Goal: Task Accomplishment & Management: Complete application form

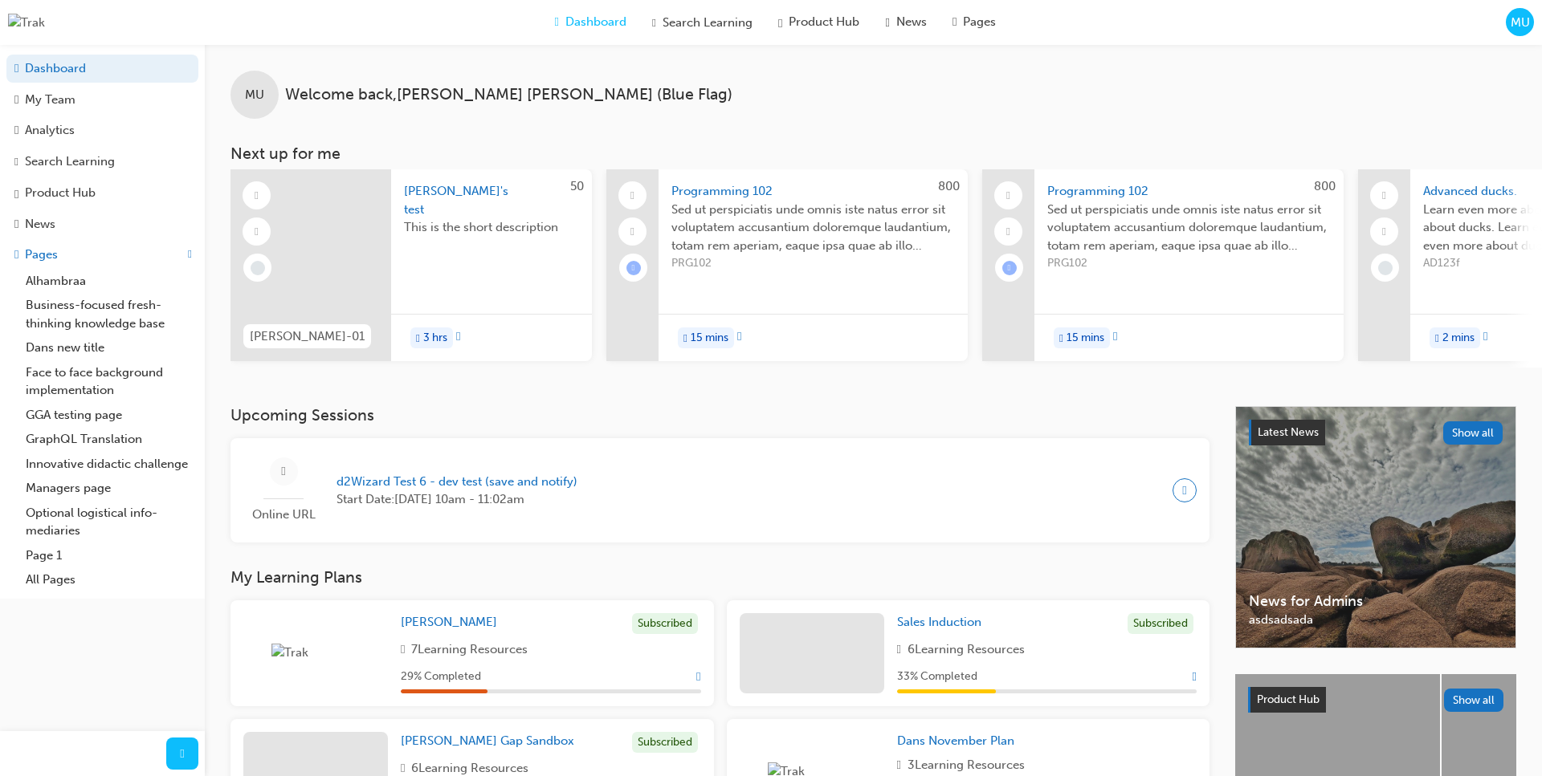
click at [1515, 27] on span "MU" at bounding box center [1519, 23] width 19 height 18
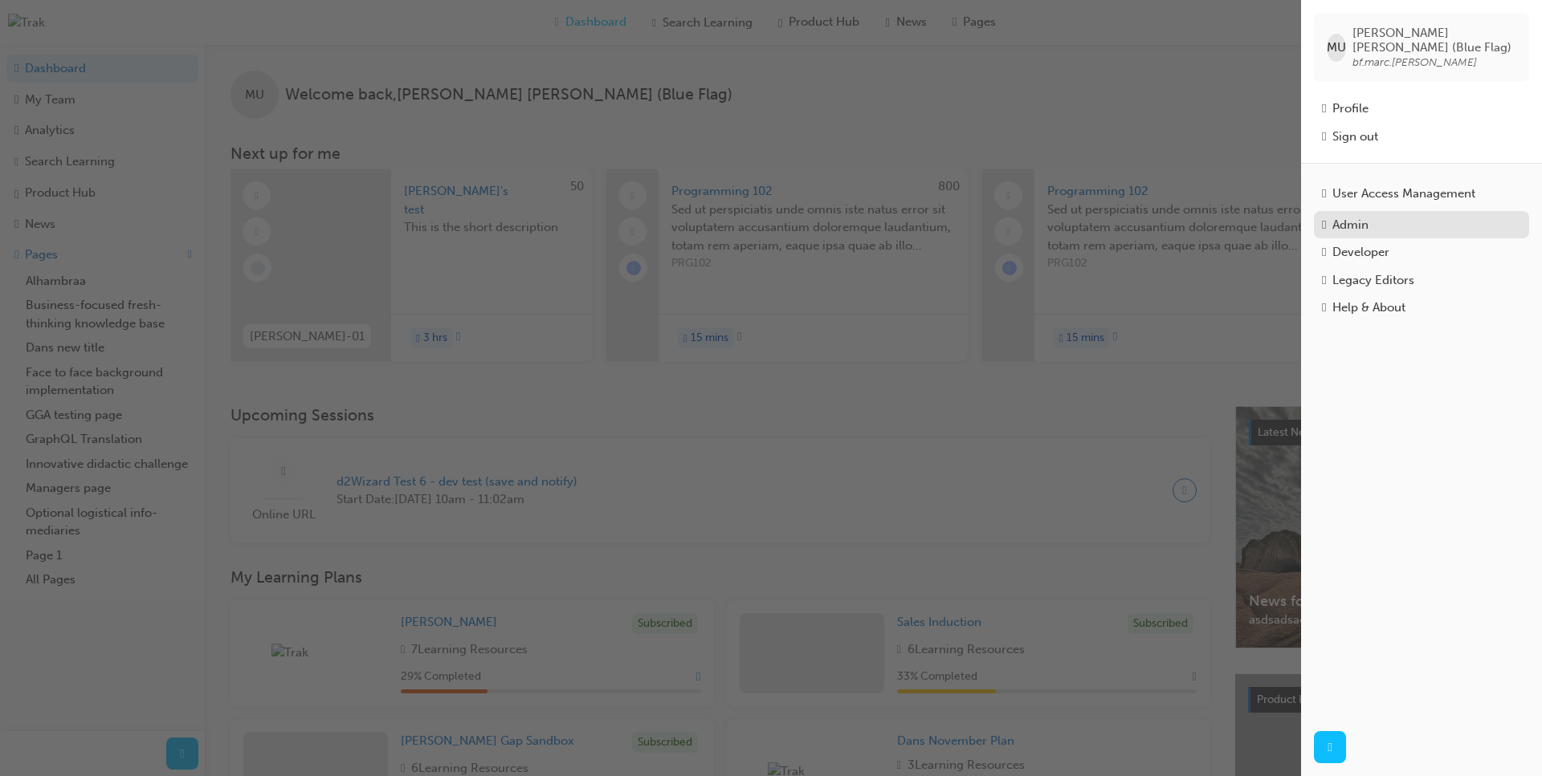
click at [1387, 218] on div "Admin" at bounding box center [1421, 225] width 199 height 18
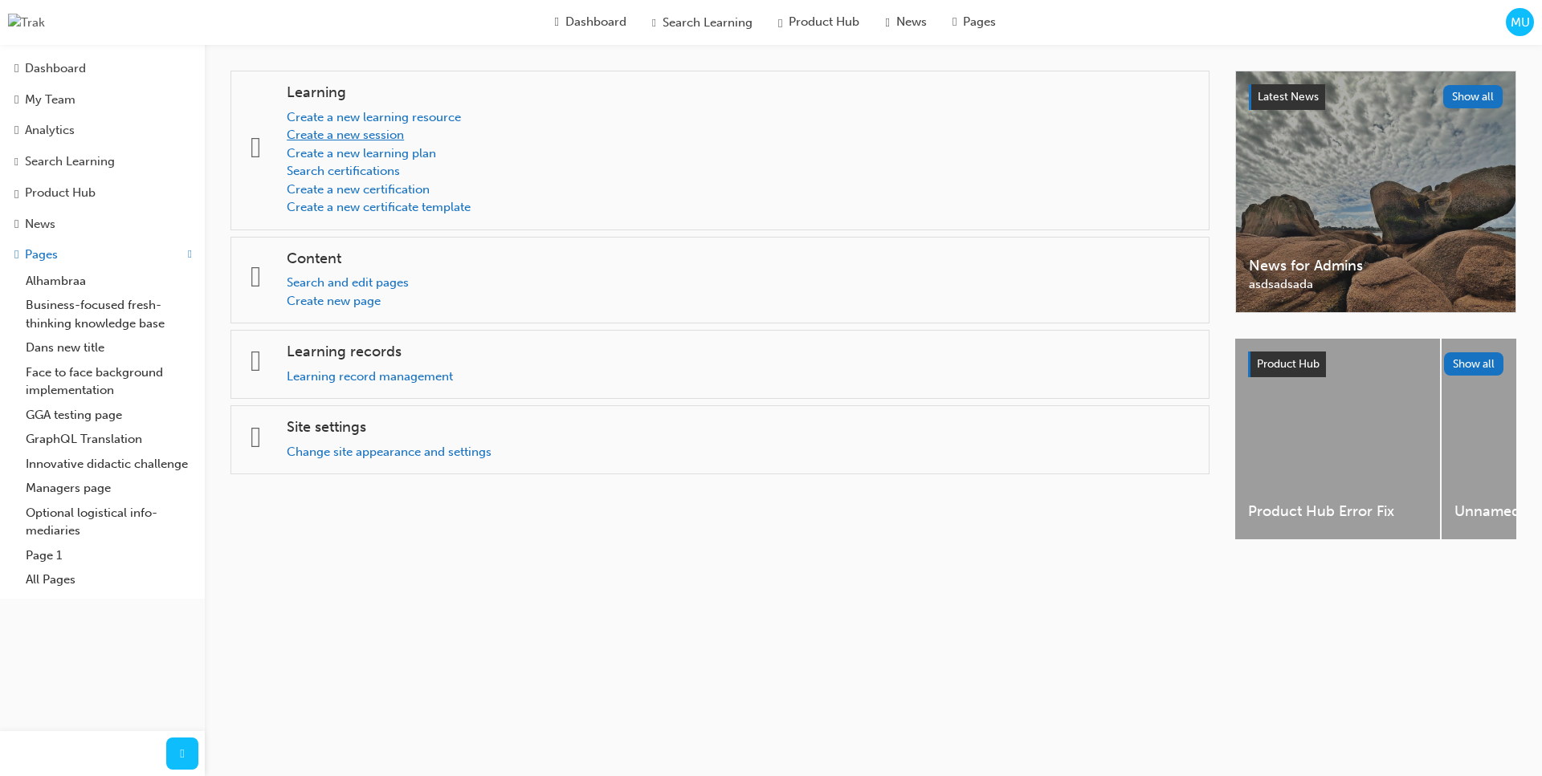
click at [404, 140] on link "Create a new session" at bounding box center [345, 135] width 117 height 14
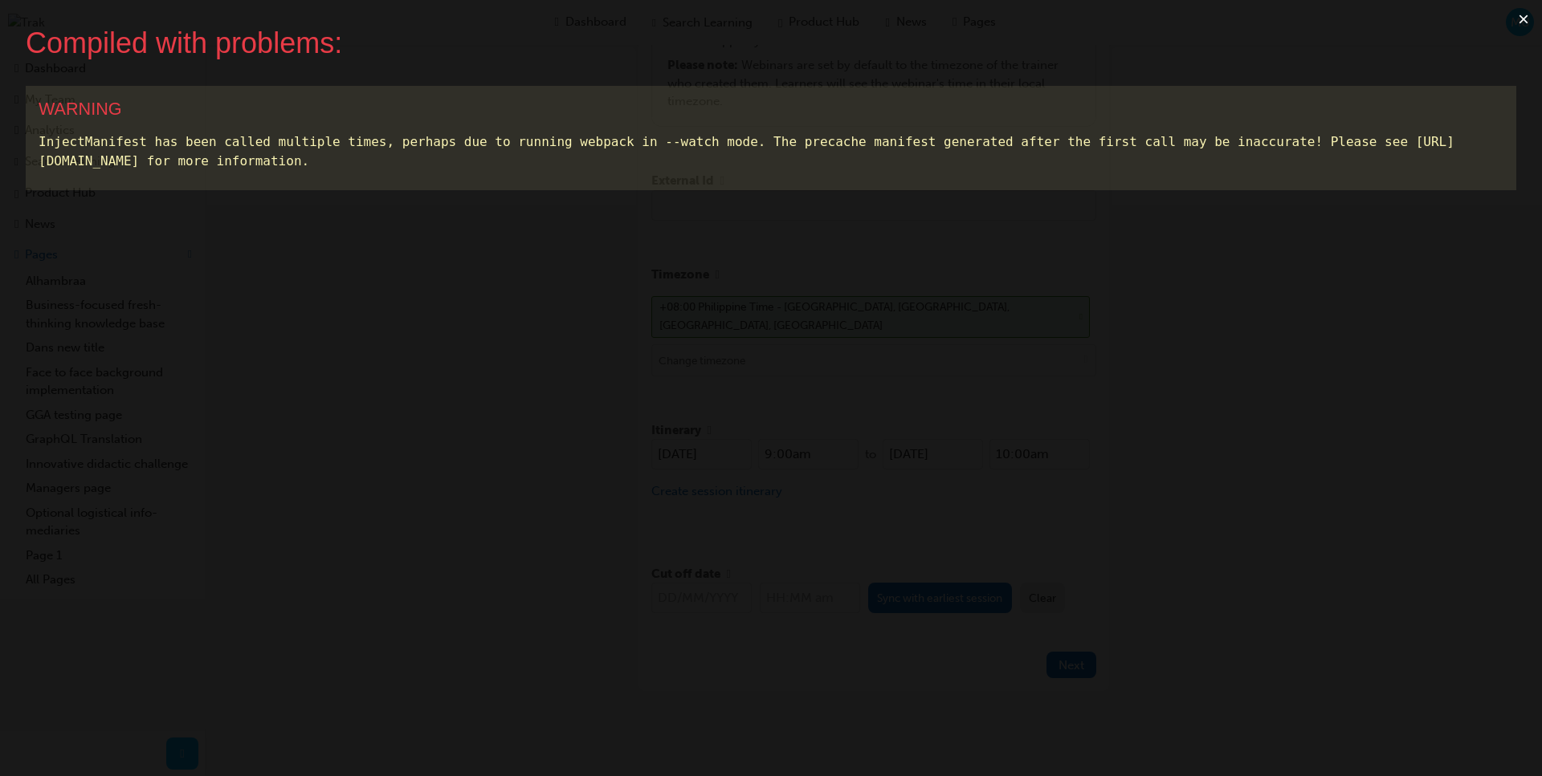
click at [1514, 20] on button "×" at bounding box center [1523, 19] width 37 height 39
click at [1522, 21] on button "×" at bounding box center [1523, 19] width 37 height 39
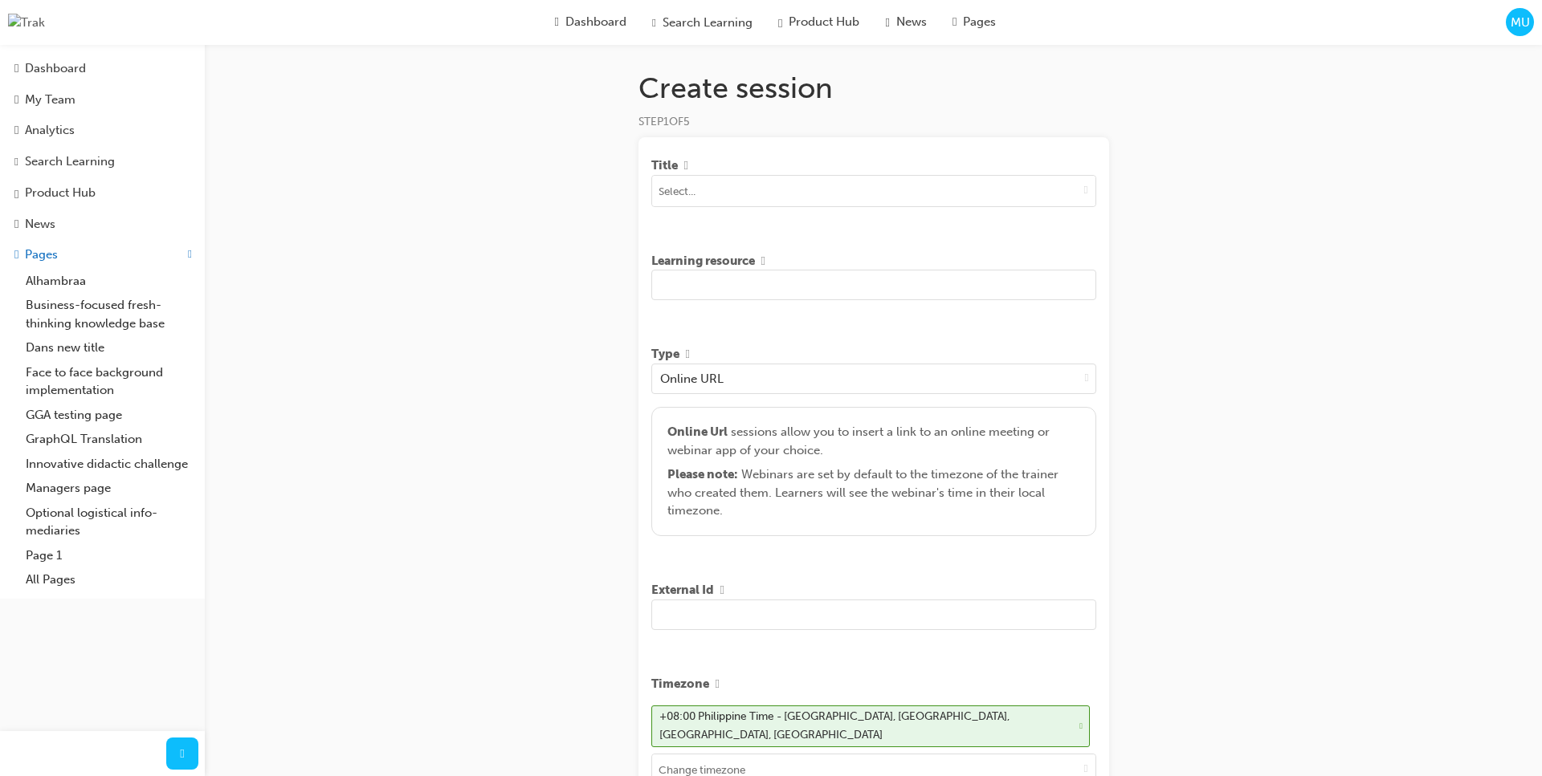
click at [605, 295] on div "Create session STEP 1 OF 5 Title Learning resource Type Online URL Online Url s…" at bounding box center [771, 596] width 1542 height 1192
click at [1084, 193] on span "down-icon" at bounding box center [1086, 190] width 4 height 14
click at [1162, 193] on div "Create session STEP 1 OF 5 Title No results, type at least 1 character of title…" at bounding box center [771, 596] width 1542 height 1192
click at [1087, 193] on span "down-icon" at bounding box center [1086, 190] width 4 height 14
type input "r"
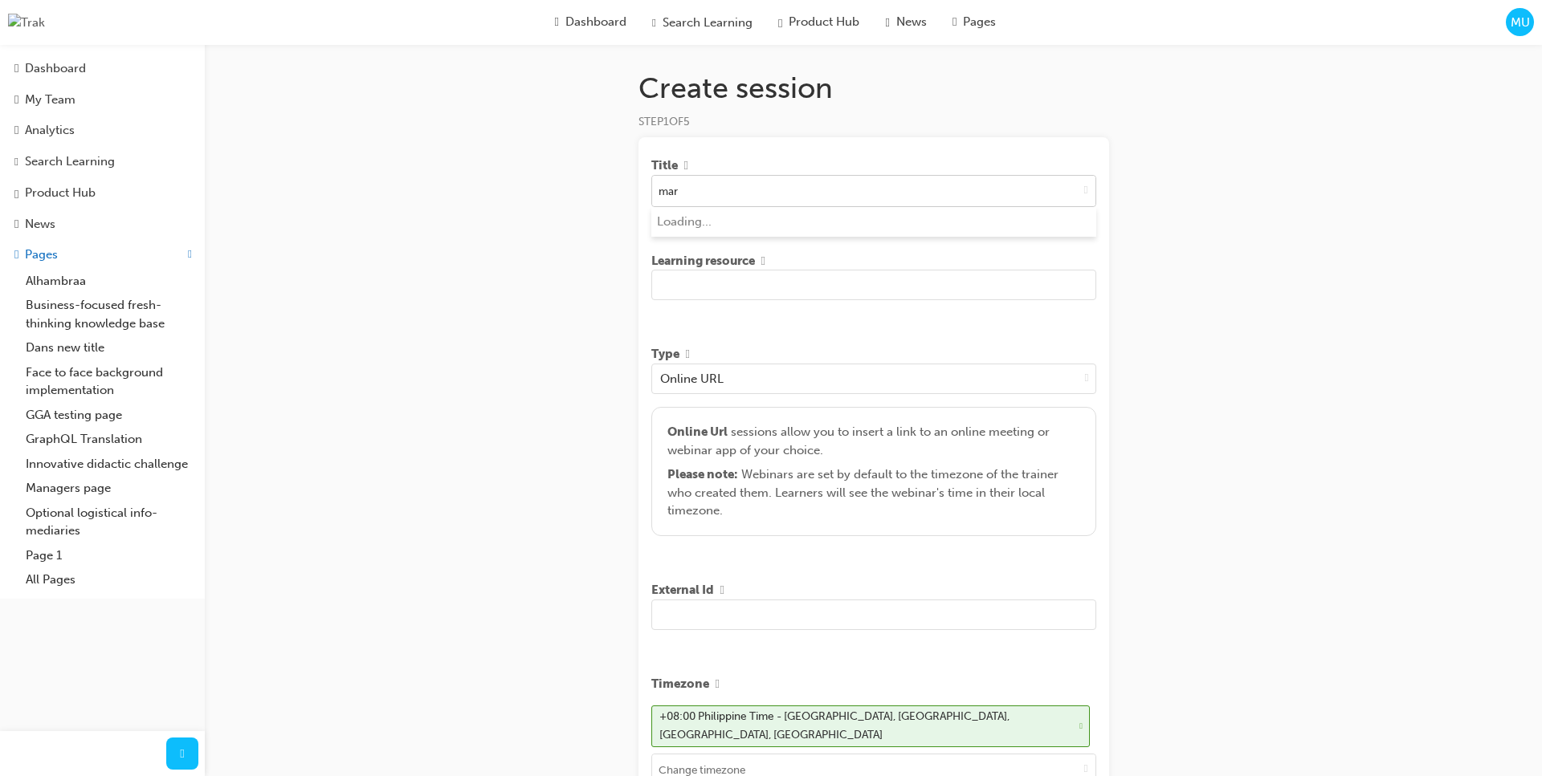
type input "marc"
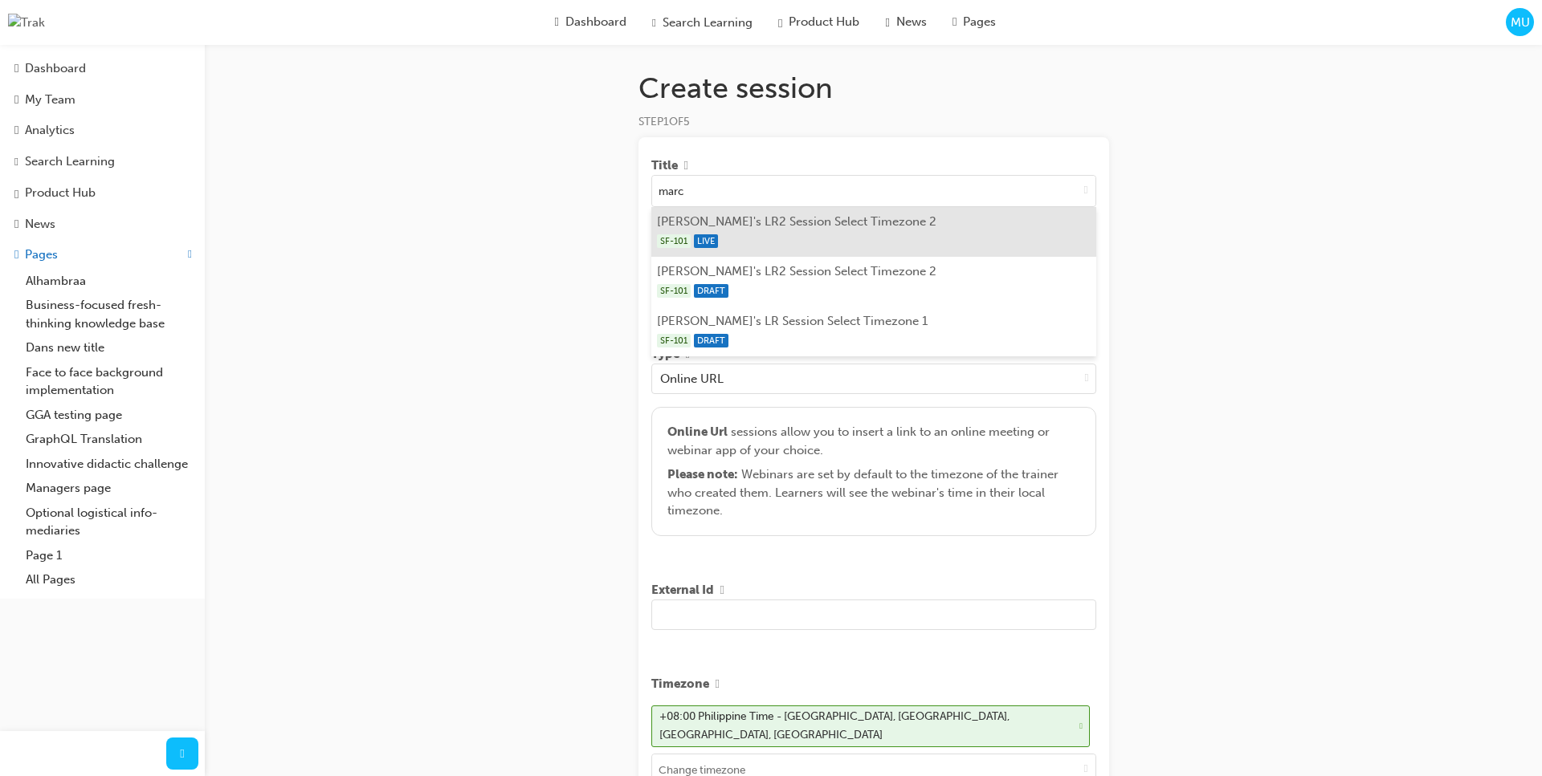
drag, startPoint x: 938, startPoint y: 237, endPoint x: 903, endPoint y: 279, distance: 54.8
click at [939, 238] on div "SF-101 LIVE" at bounding box center [873, 241] width 433 height 20
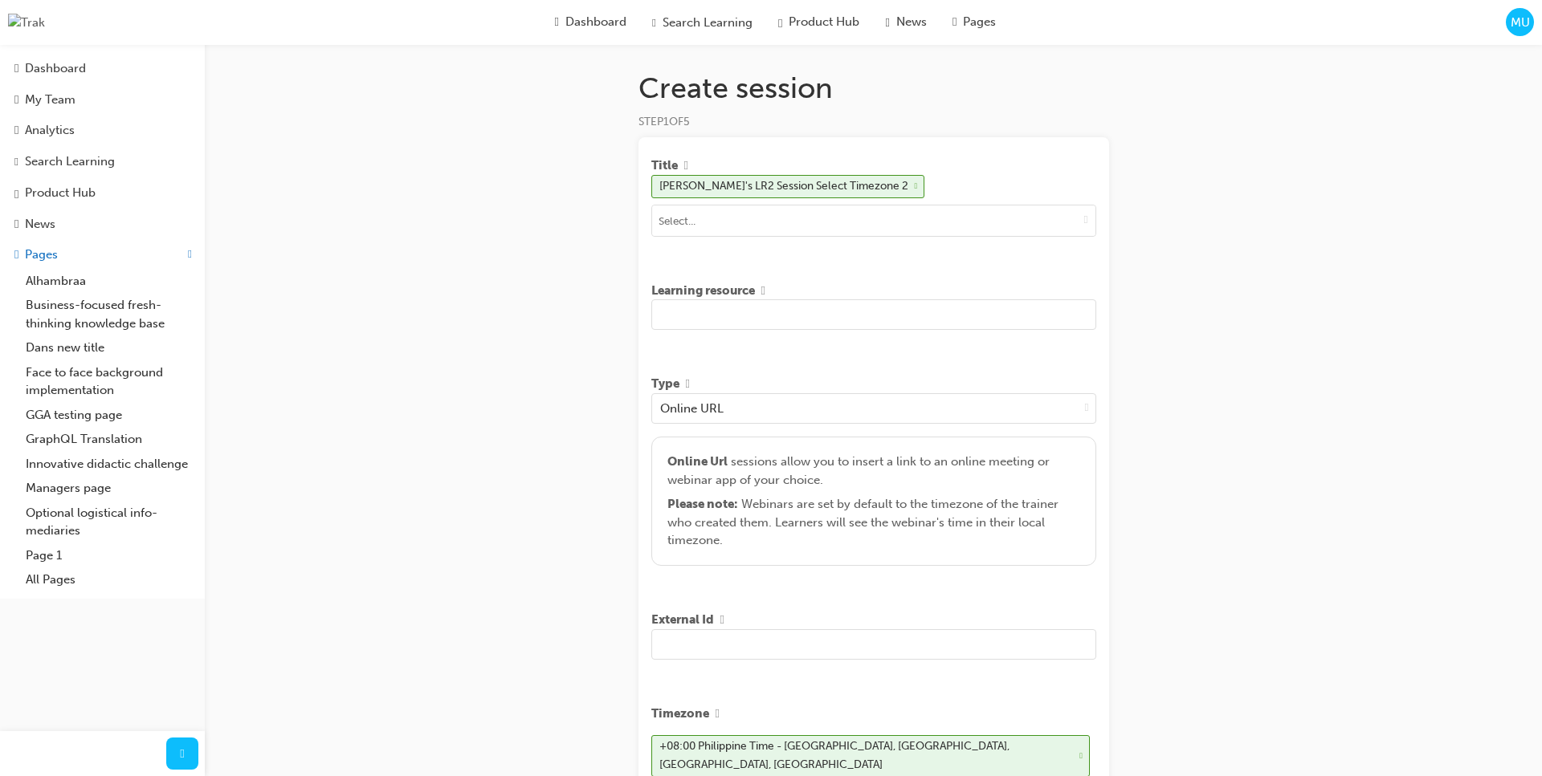
click at [827, 312] on input "text" at bounding box center [873, 314] width 445 height 31
type input "asdsad asdasd asdasd"
click at [850, 417] on div "Online URL" at bounding box center [865, 408] width 426 height 28
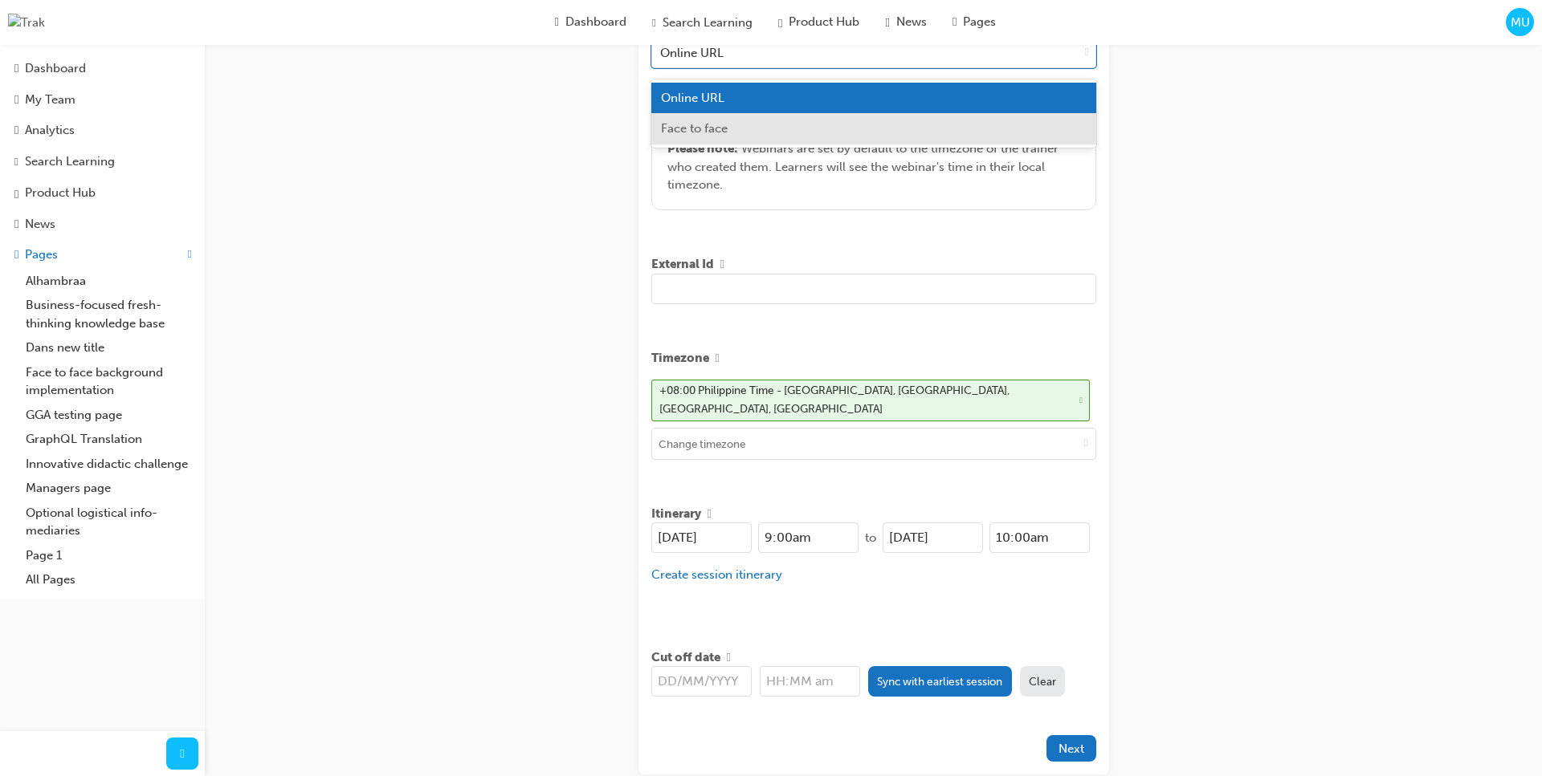
scroll to position [439, 0]
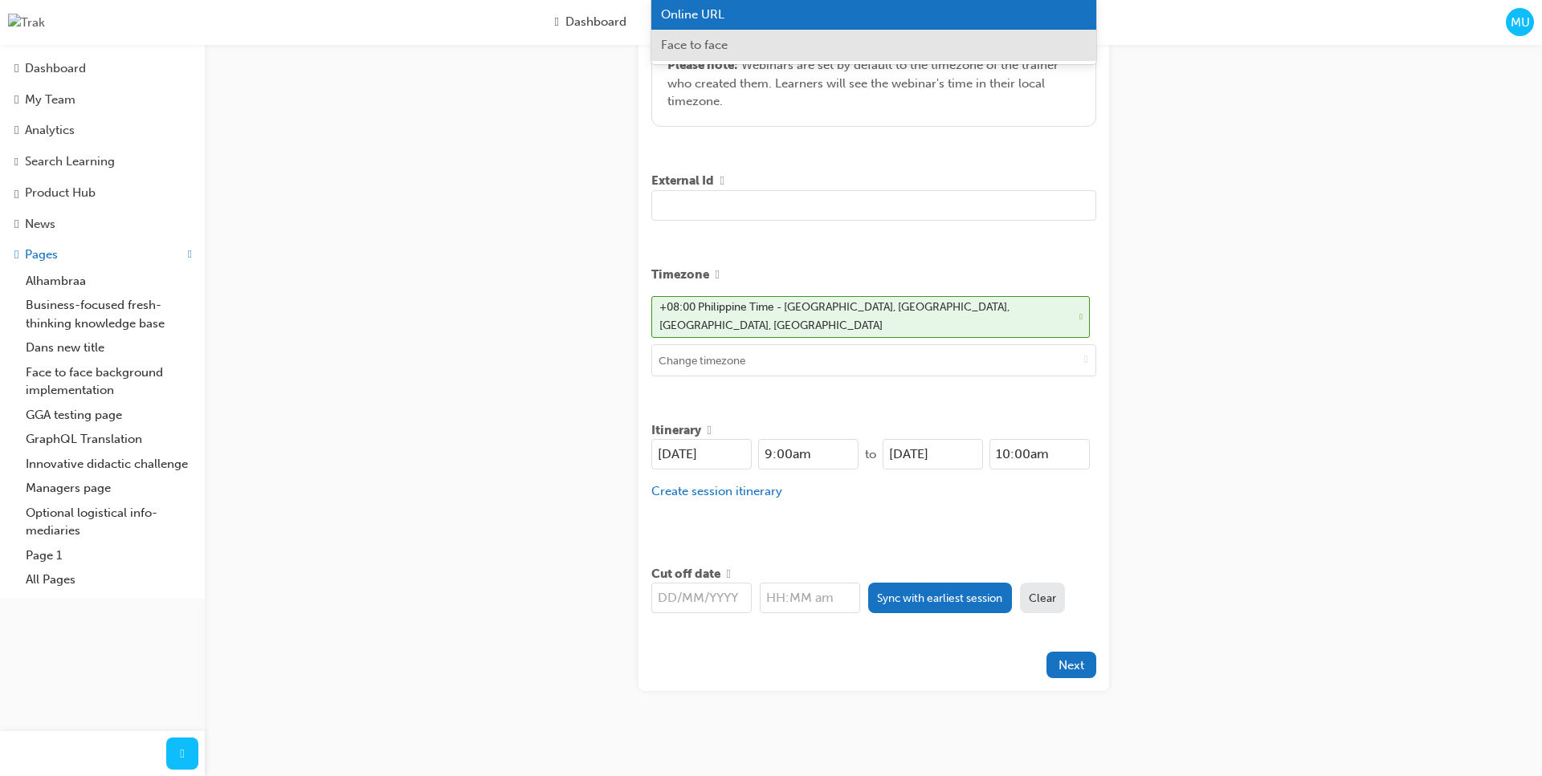
click at [471, 498] on div "Create session STEP 1 OF 5 Title Marc's LR2 Session Select Timezone 2 Learning …" at bounding box center [771, 172] width 1542 height 1222
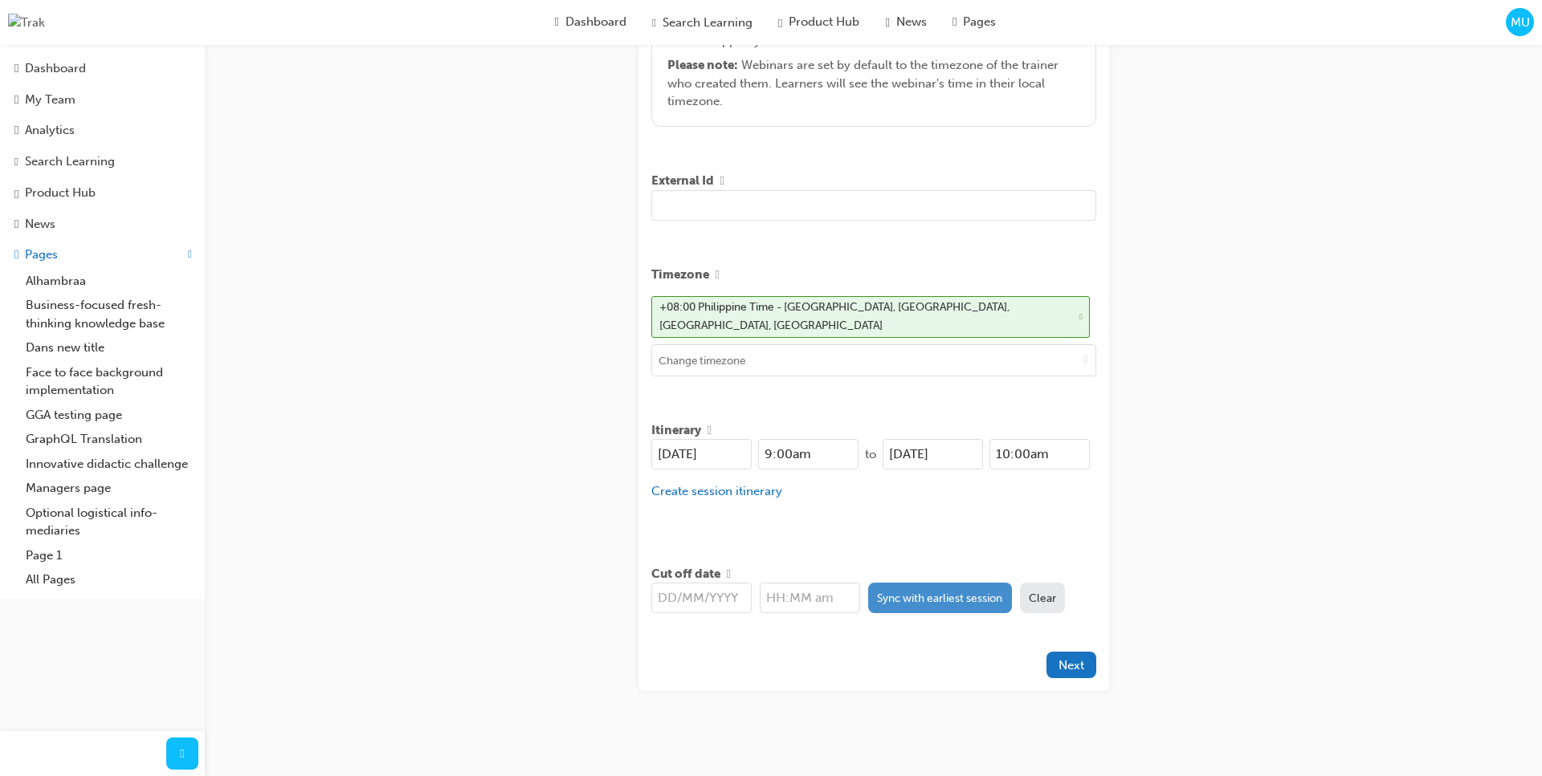
click at [947, 596] on button "Sync with earliest session" at bounding box center [940, 598] width 144 height 31
type input "[DATE]"
type input "9:00am"
click at [1077, 659] on span "Next" at bounding box center [1071, 665] width 26 height 14
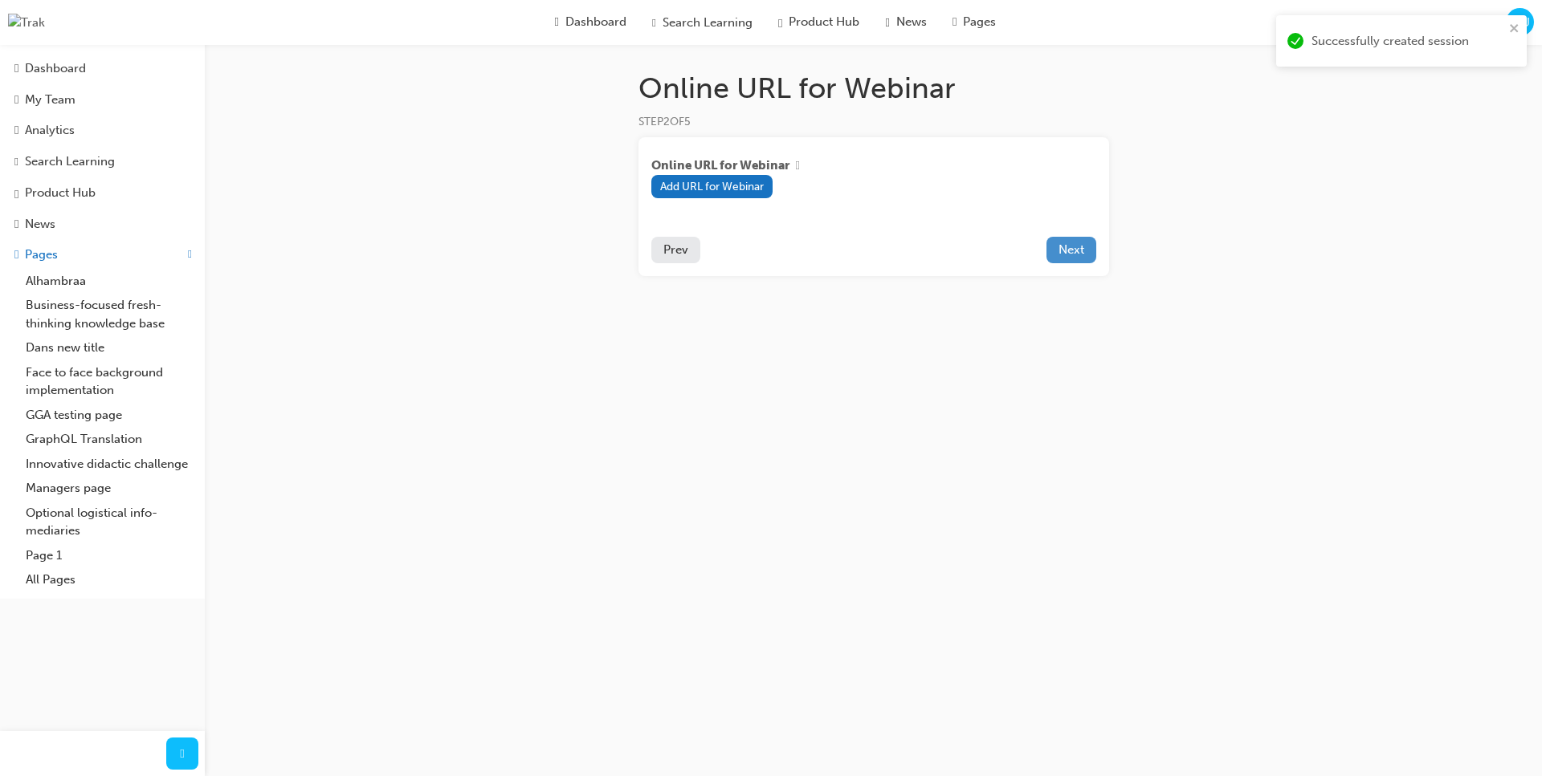
click at [1084, 253] on button "Next" at bounding box center [1071, 250] width 50 height 26
click at [678, 244] on span "Prev" at bounding box center [675, 249] width 25 height 14
click at [1068, 255] on span "Next" at bounding box center [1071, 249] width 26 height 14
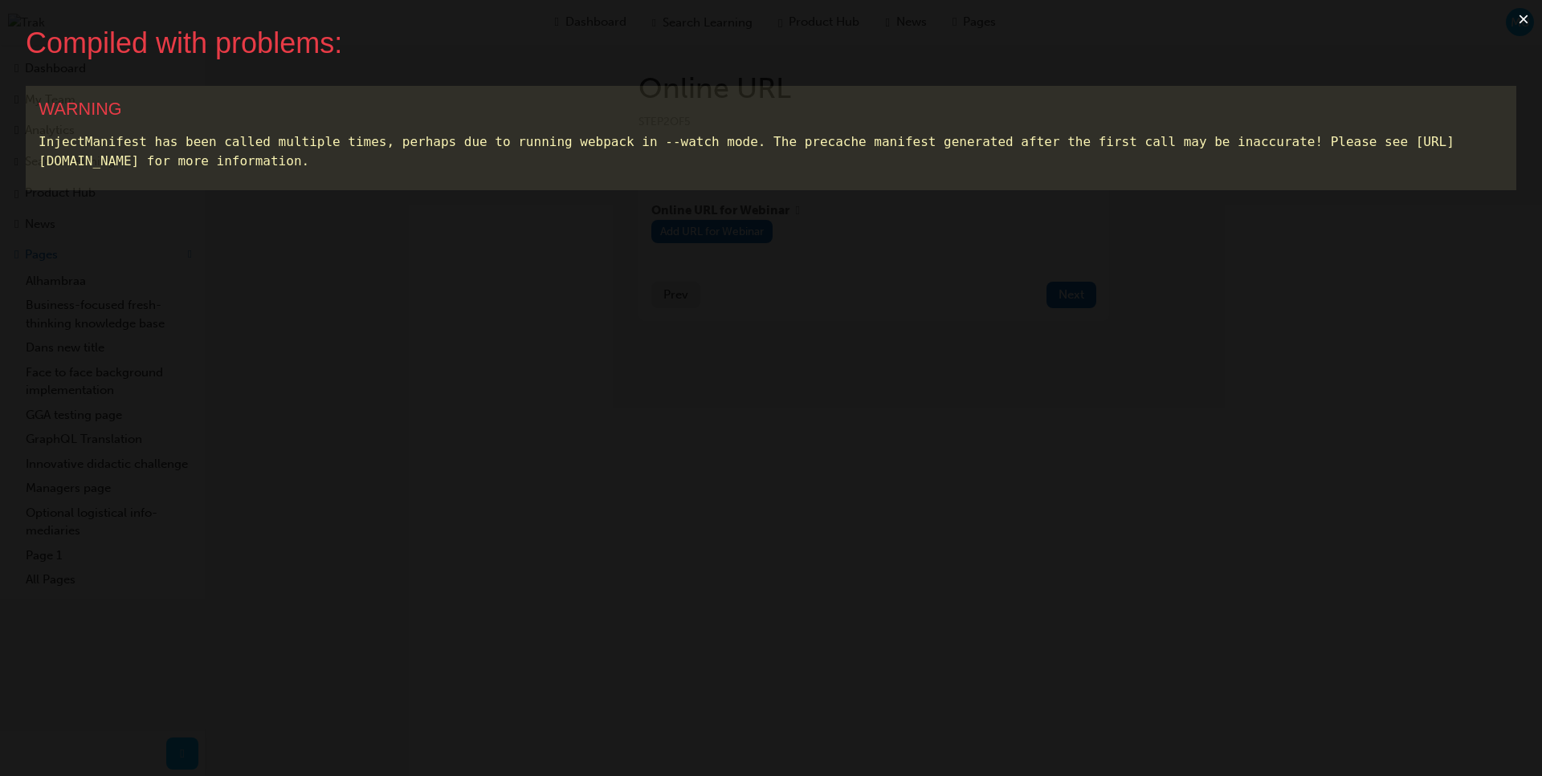
click at [1525, 20] on button "×" at bounding box center [1523, 19] width 37 height 39
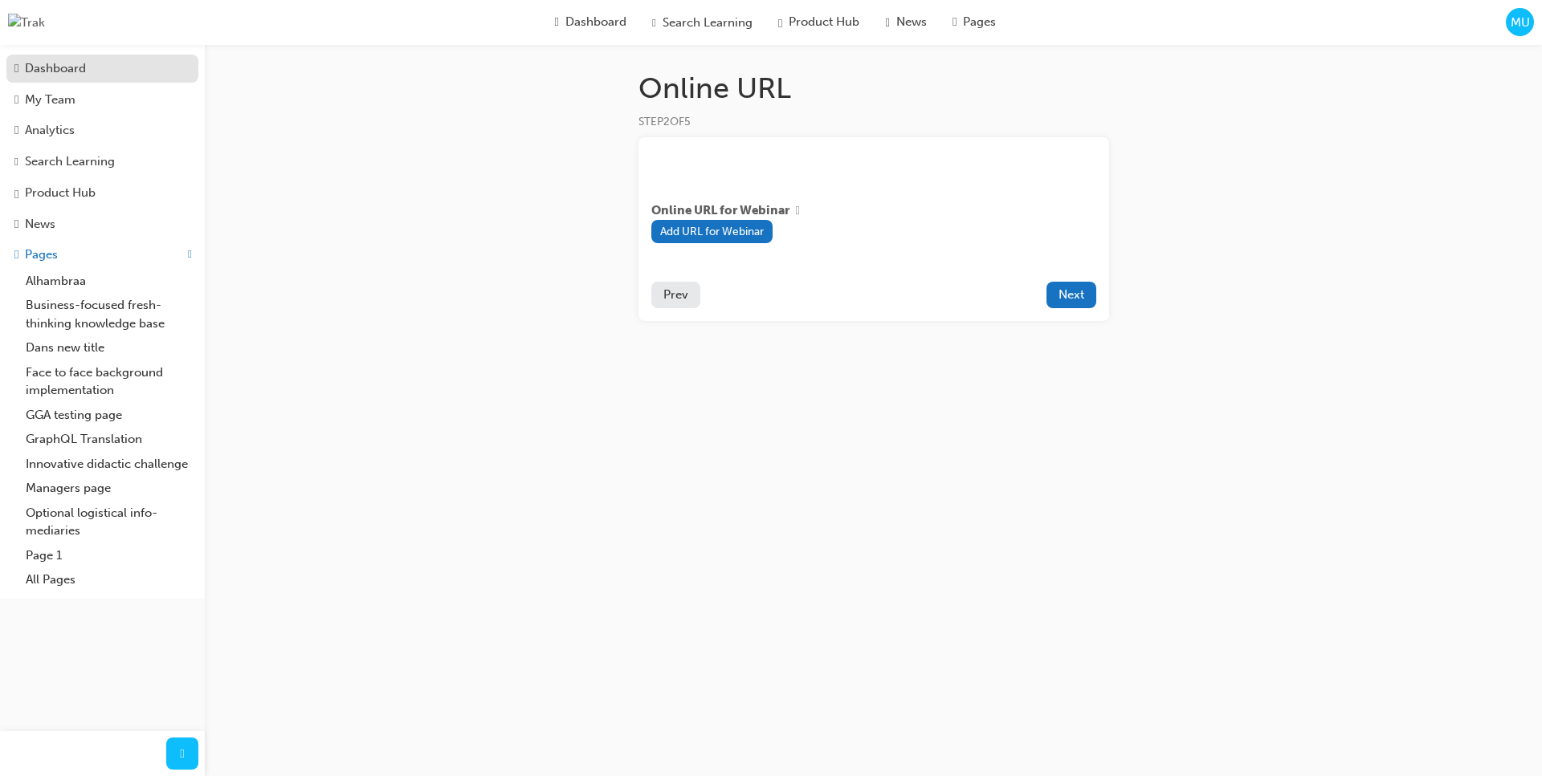
click at [65, 62] on div "Dashboard" at bounding box center [55, 68] width 61 height 18
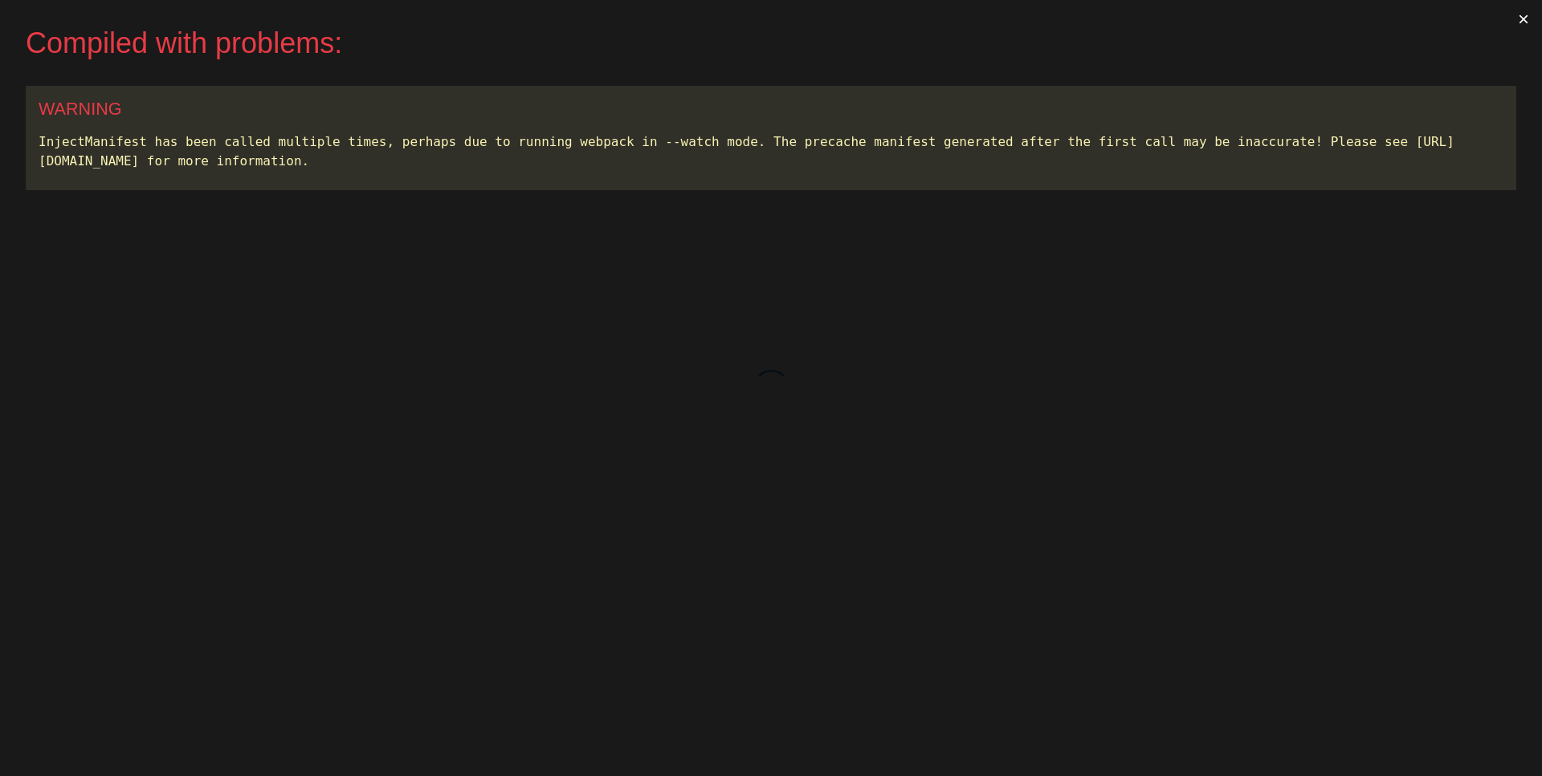
drag, startPoint x: 1276, startPoint y: 104, endPoint x: 1468, endPoint y: 86, distance: 193.6
click at [1277, 104] on div "WARNING" at bounding box center [771, 109] width 1464 height 21
click at [1518, 23] on button "×" at bounding box center [1523, 19] width 37 height 39
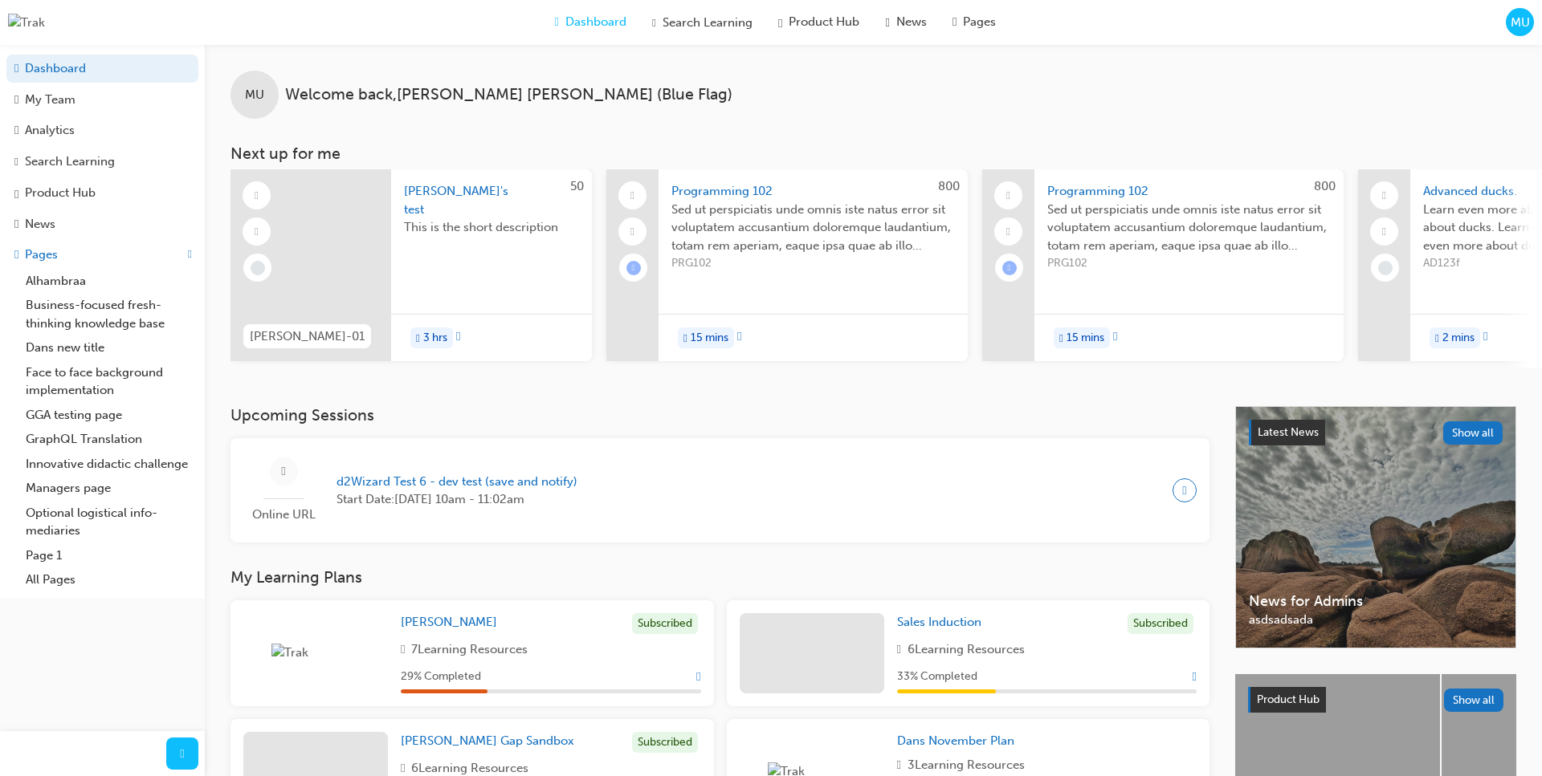
click at [1524, 28] on span "MU" at bounding box center [1519, 23] width 19 height 18
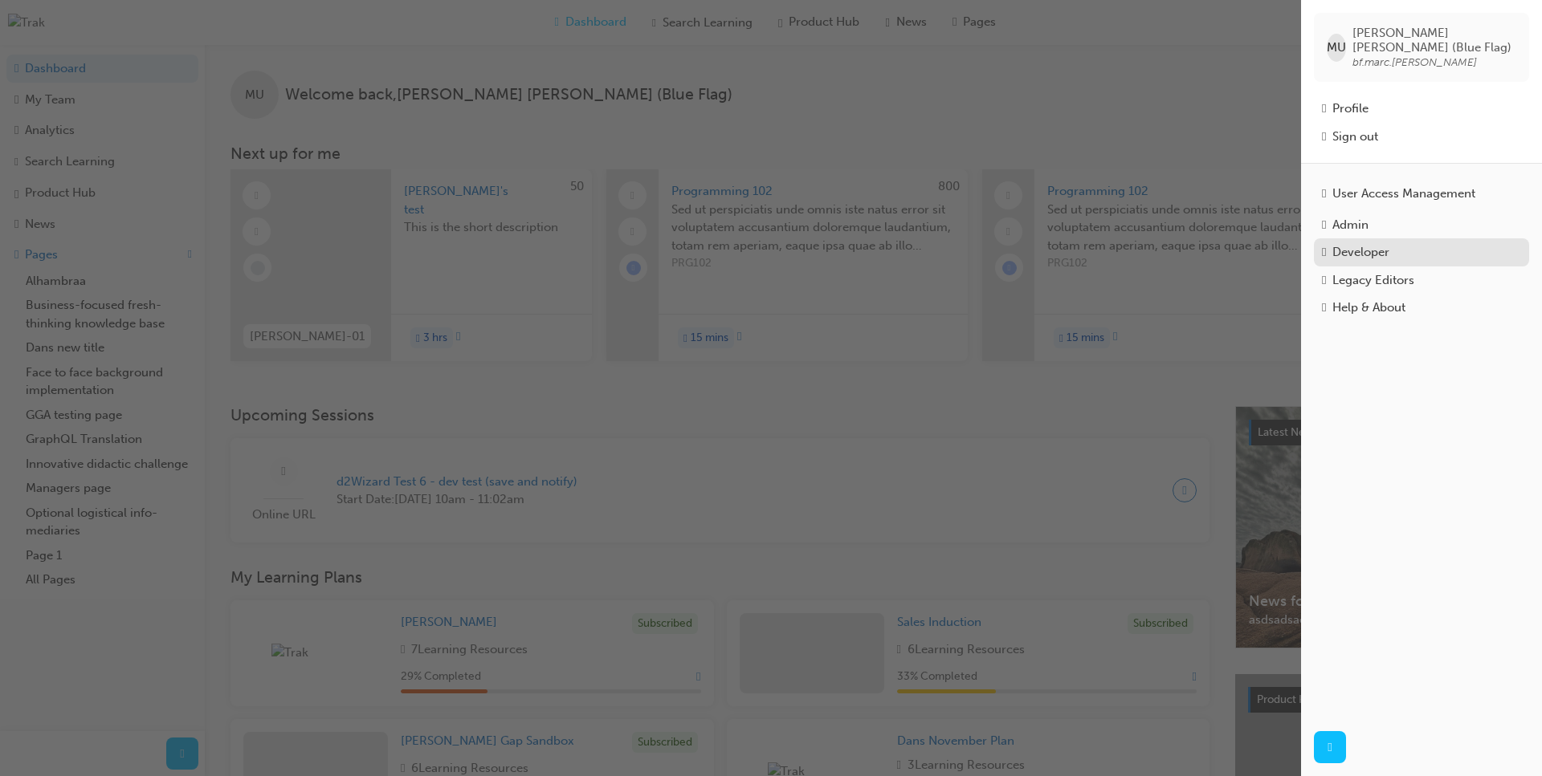
click at [1377, 243] on div "Developer" at bounding box center [1360, 252] width 57 height 18
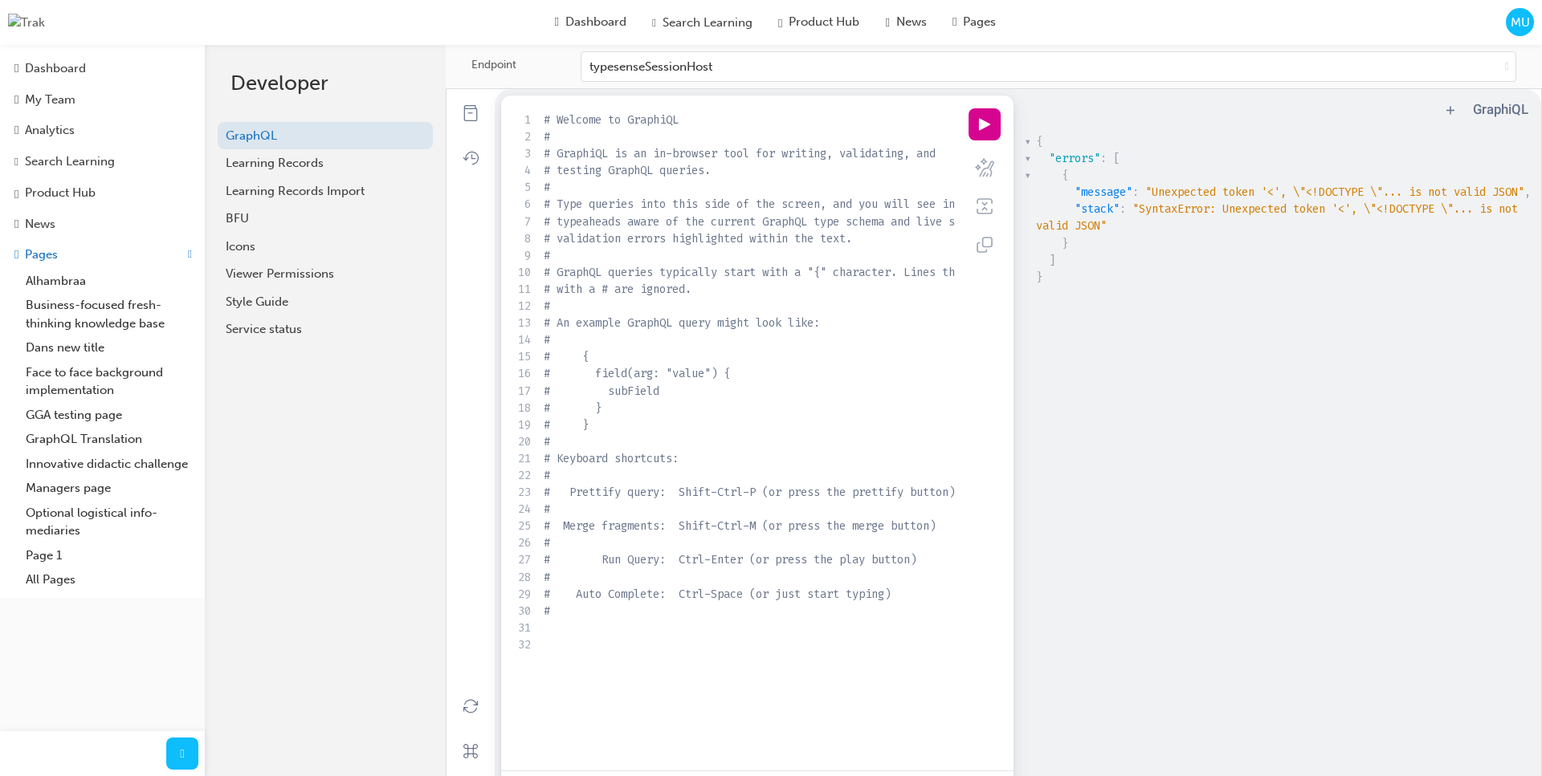
click at [1517, 22] on span "MU" at bounding box center [1519, 23] width 19 height 18
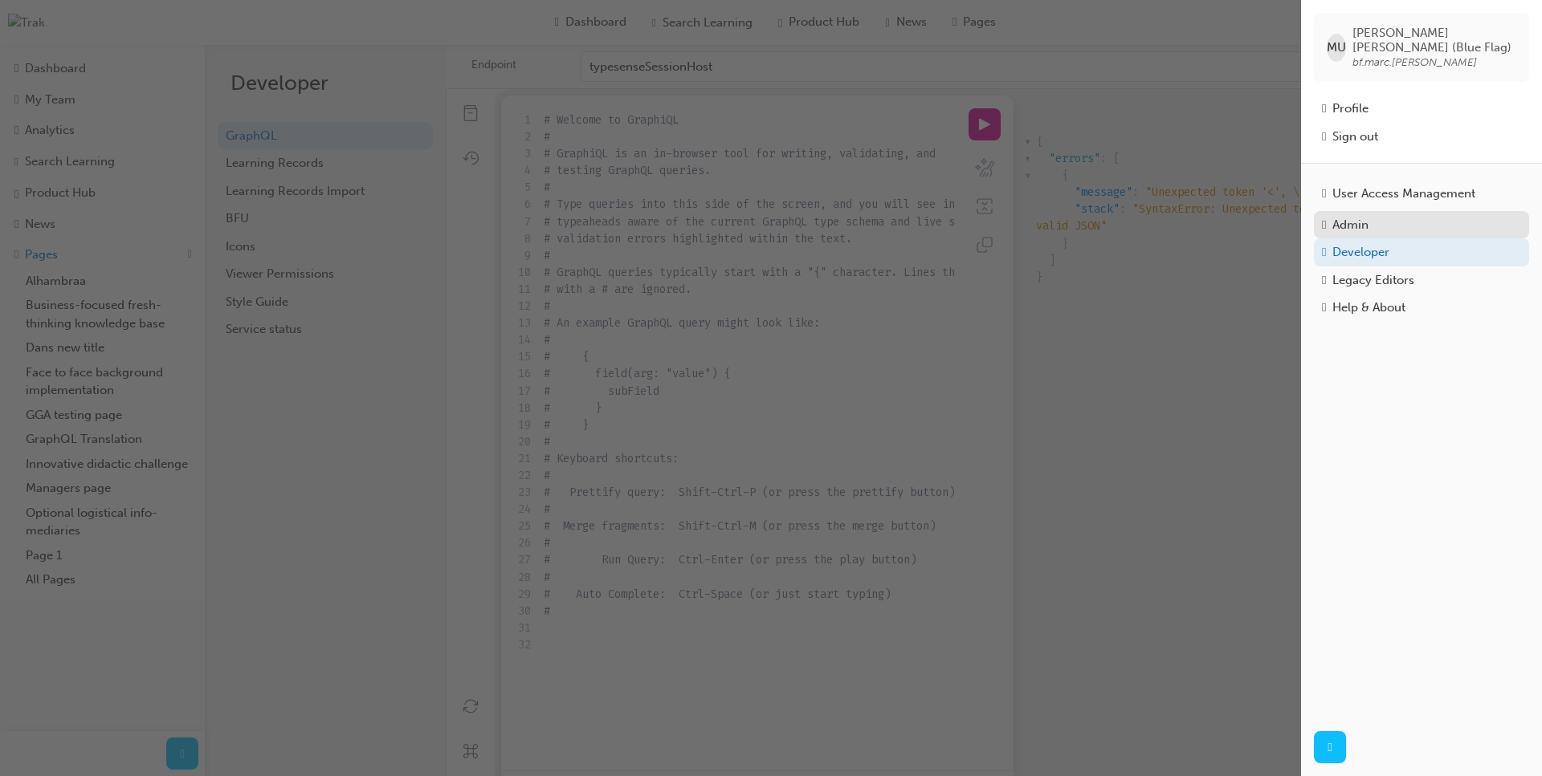
click at [1346, 216] on div "Admin" at bounding box center [1350, 225] width 36 height 18
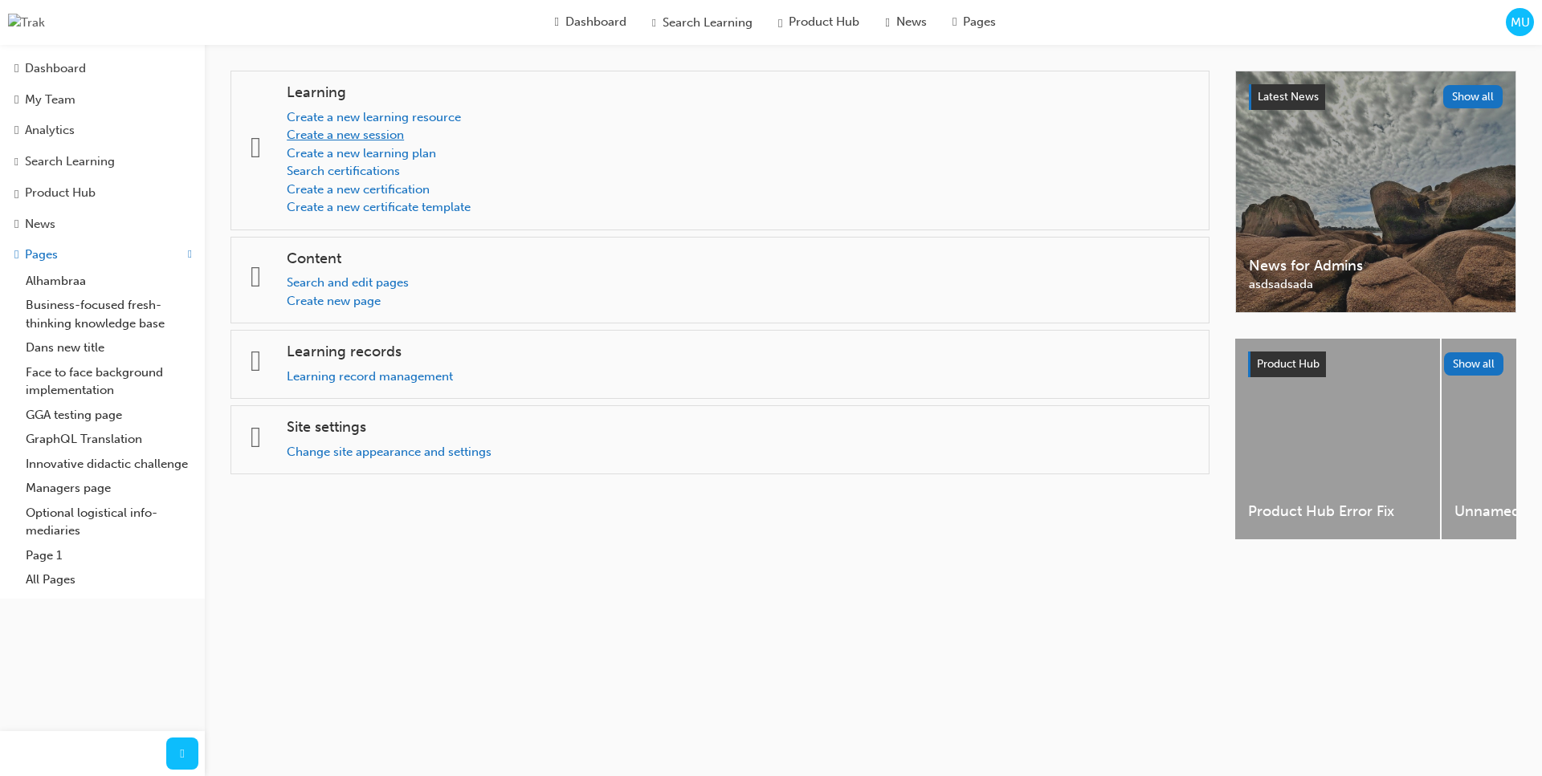
click at [397, 139] on link "Create a new session" at bounding box center [345, 135] width 117 height 14
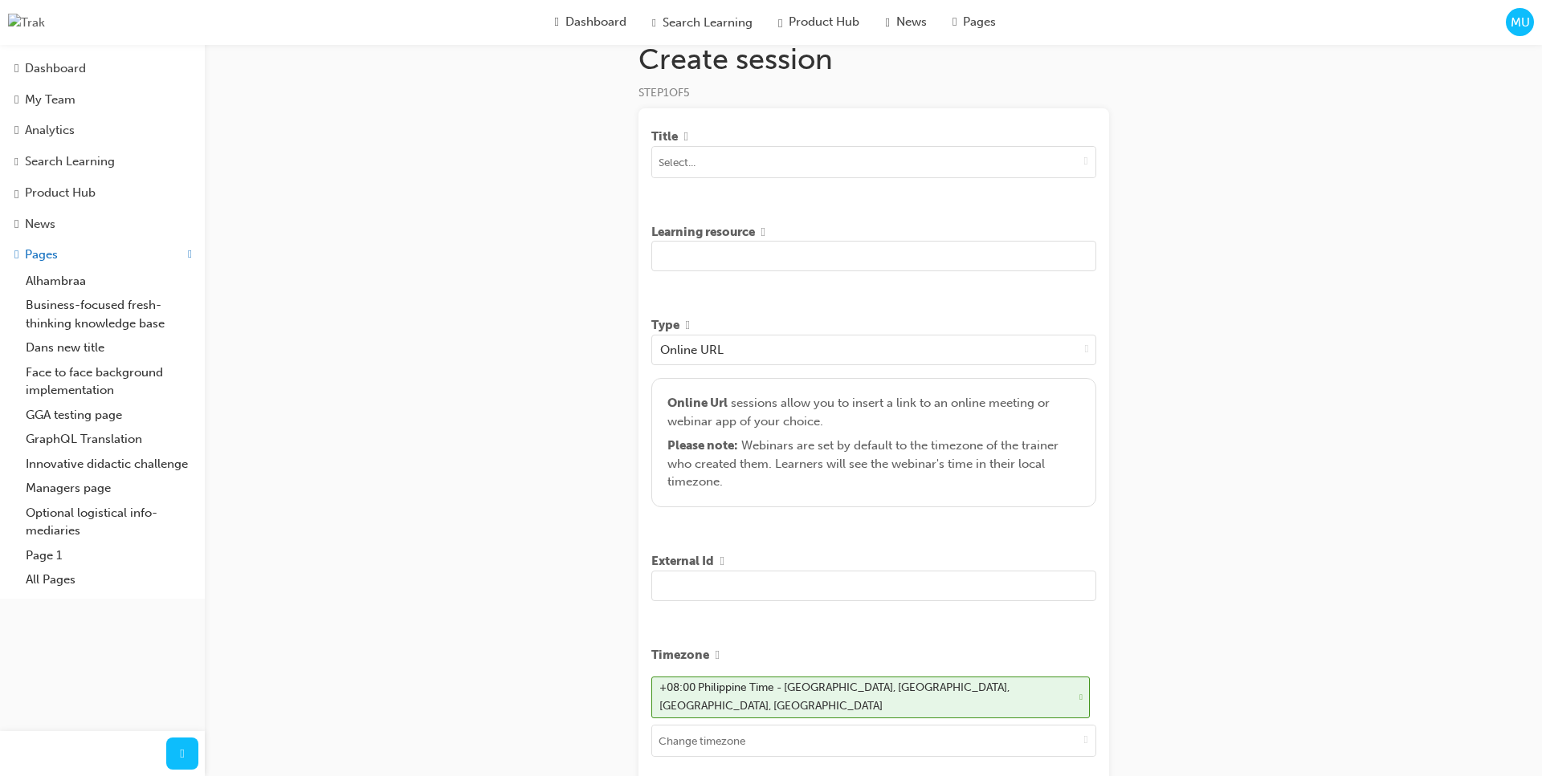
scroll to position [31, 0]
click at [1087, 160] on span "down-icon" at bounding box center [1086, 159] width 4 height 14
click at [958, 165] on input at bounding box center [873, 160] width 443 height 31
type input "[PERSON_NAME]"
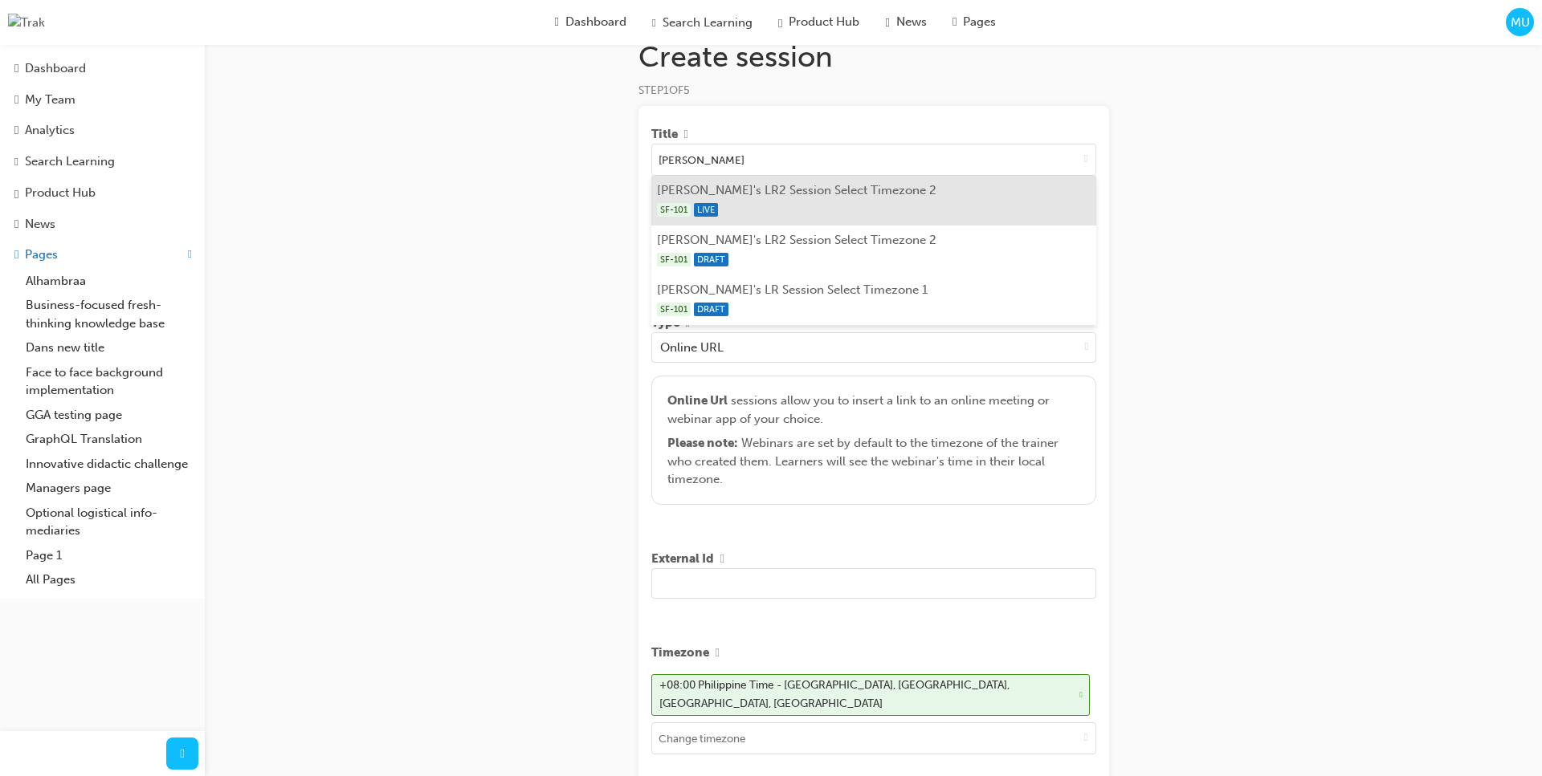
click at [976, 204] on div "SF-101 LIVE" at bounding box center [873, 210] width 433 height 20
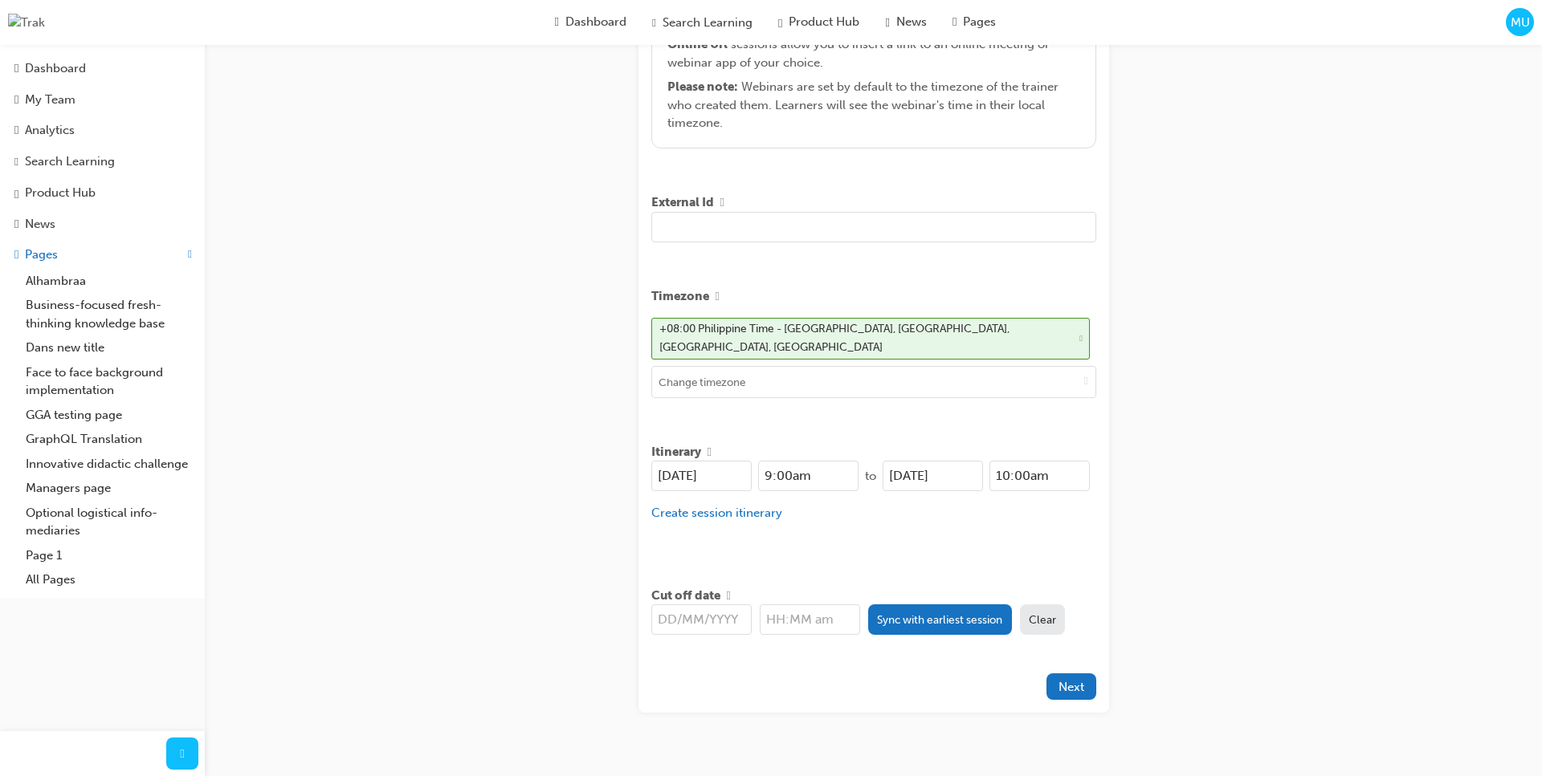
scroll to position [439, 0]
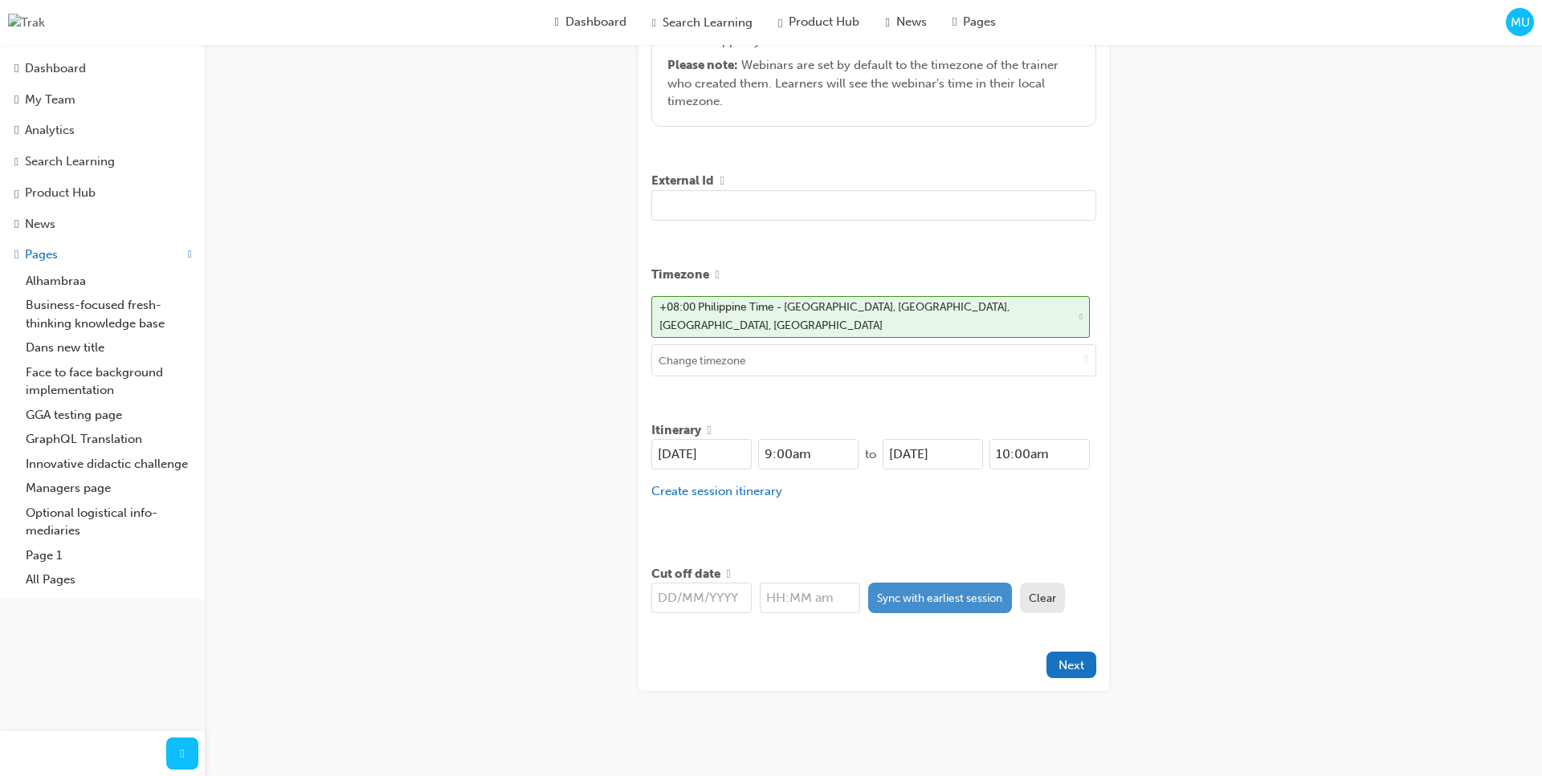
click at [906, 590] on button "Sync with earliest session" at bounding box center [940, 598] width 144 height 31
type input "[DATE]"
type input "9:00am"
click at [1060, 658] on span "Next" at bounding box center [1071, 665] width 26 height 14
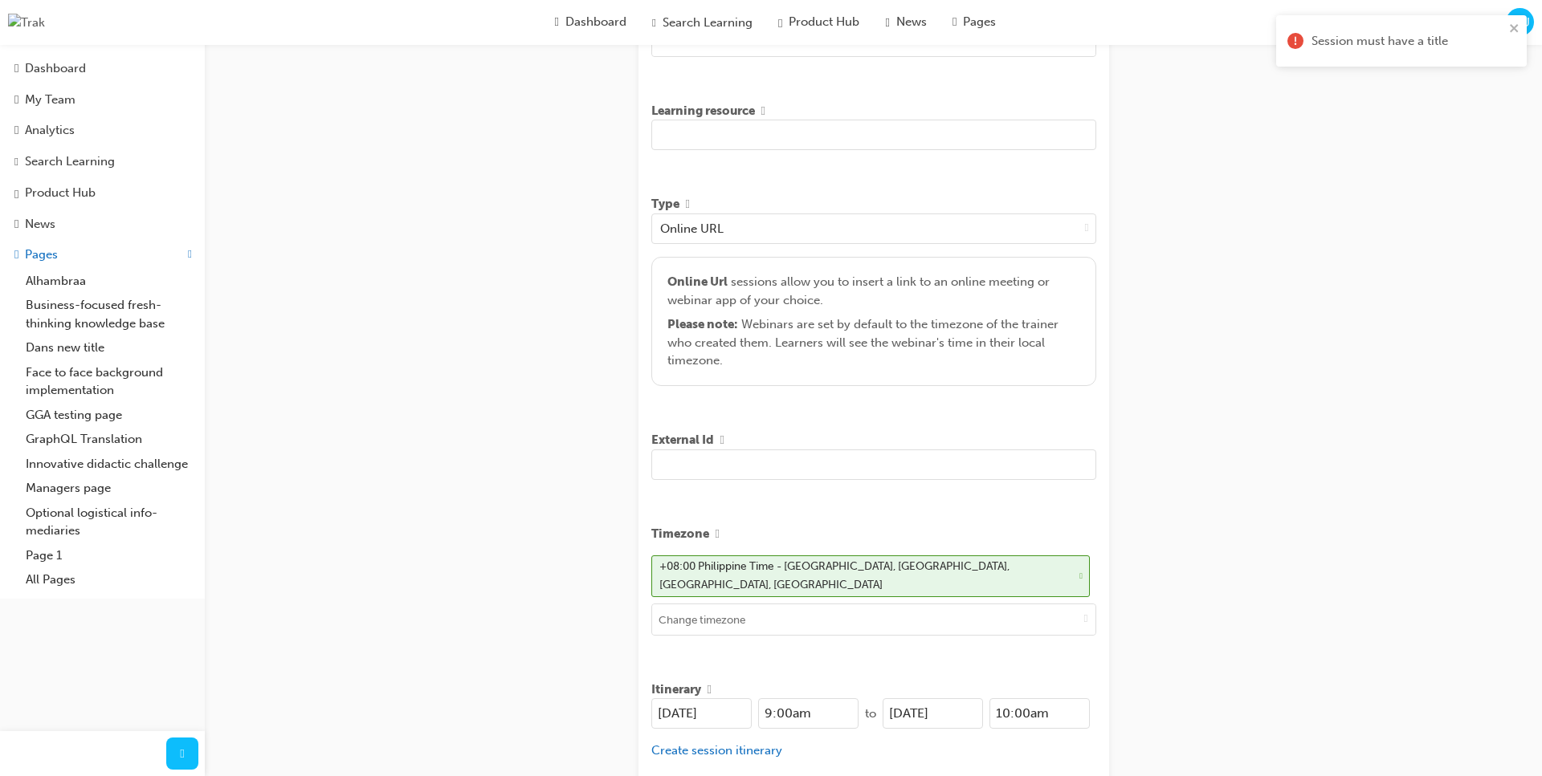
scroll to position [0, 0]
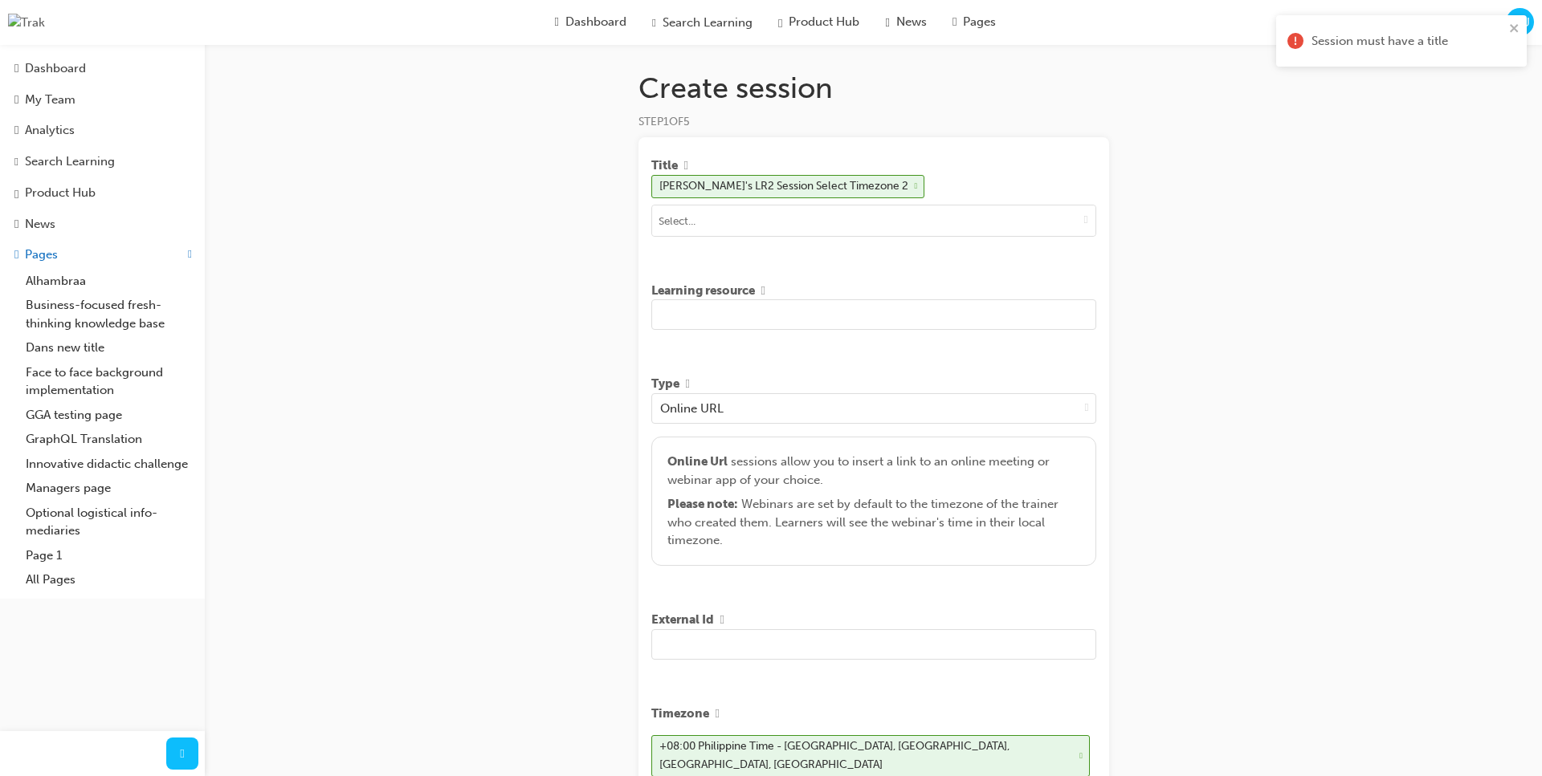
click at [868, 325] on input "text" at bounding box center [873, 314] width 445 height 31
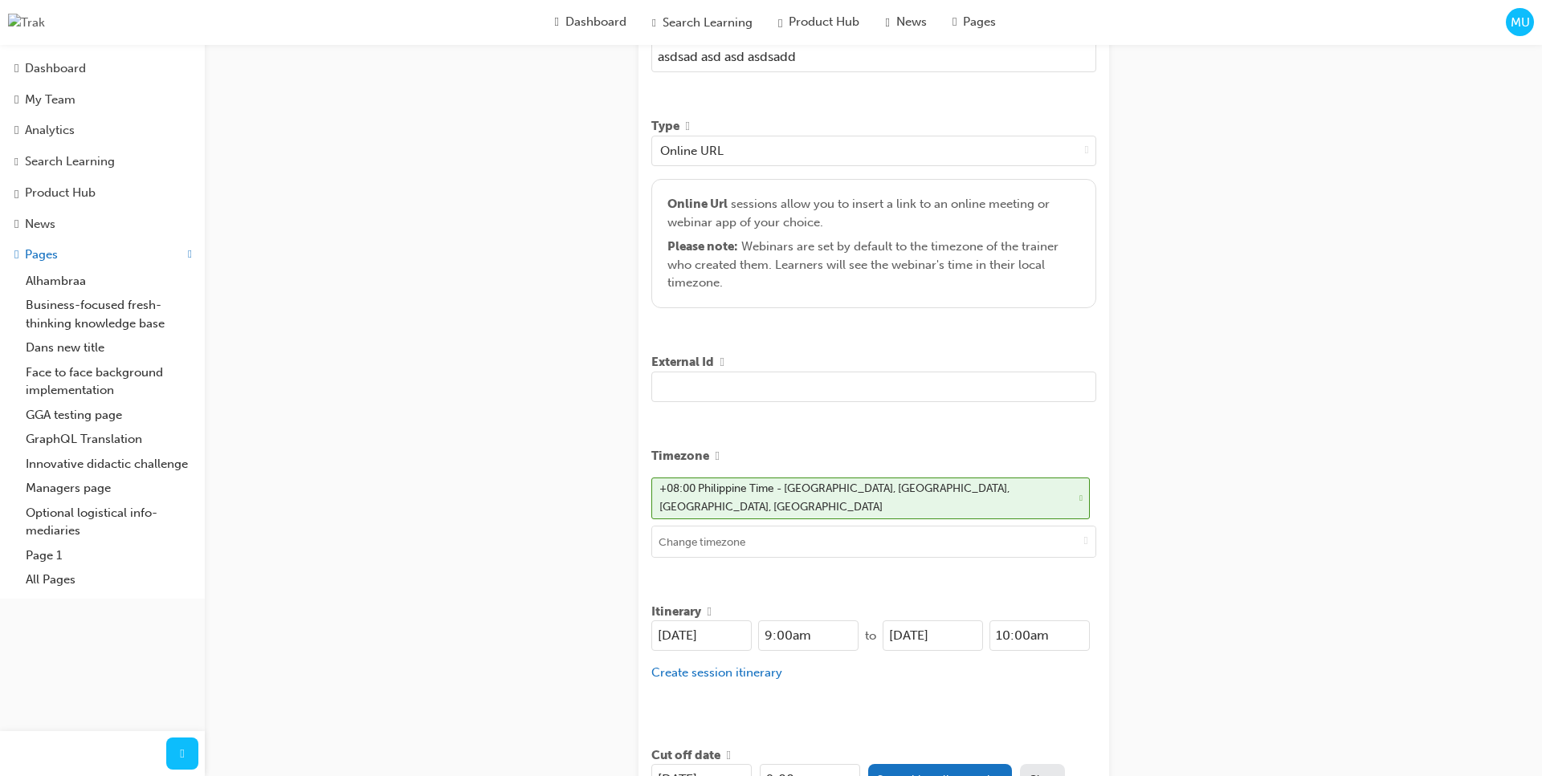
scroll to position [439, 0]
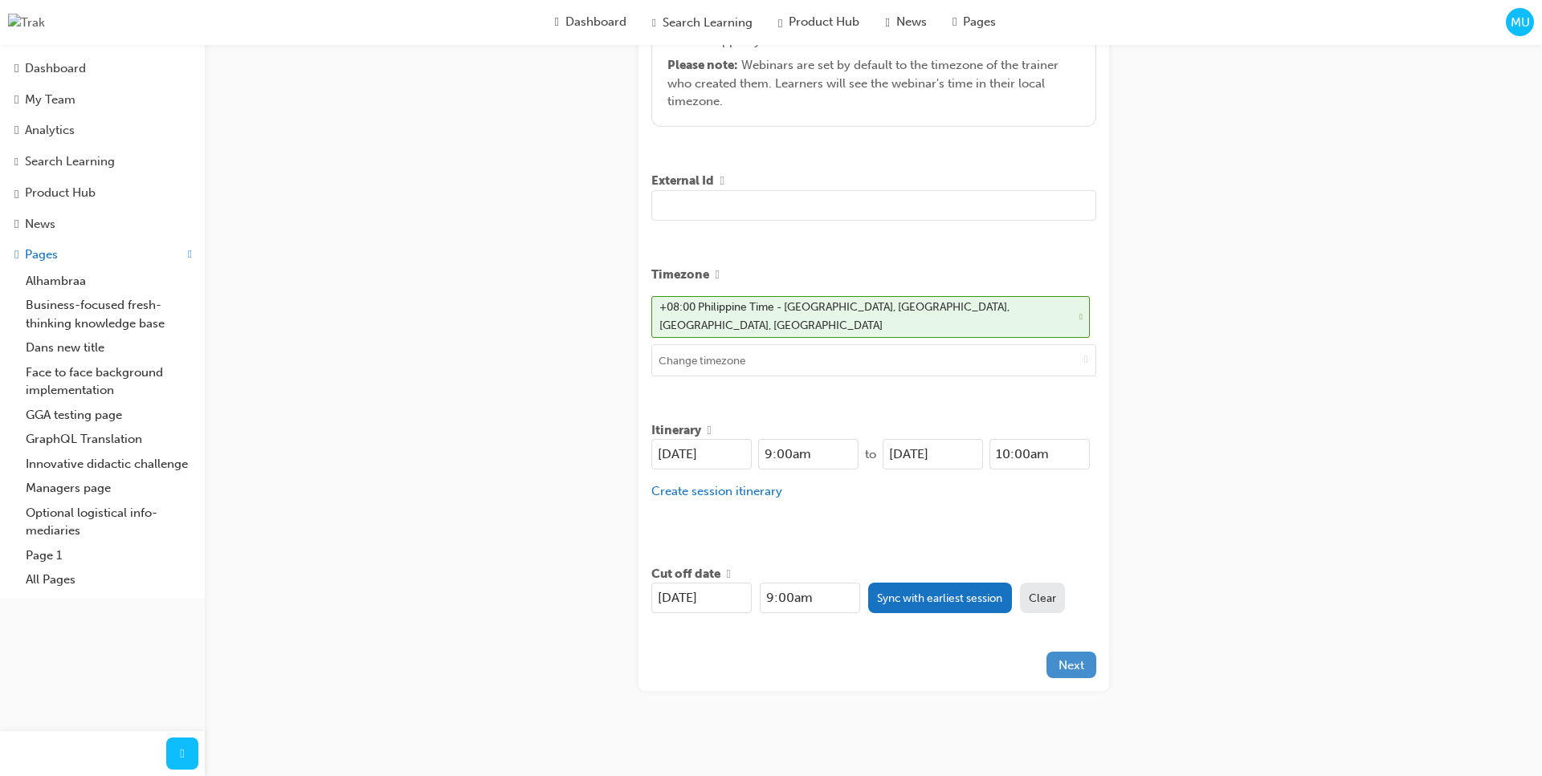
type input "asdsad asd asd asdsadd"
click at [1058, 658] on span "Next" at bounding box center [1071, 665] width 26 height 14
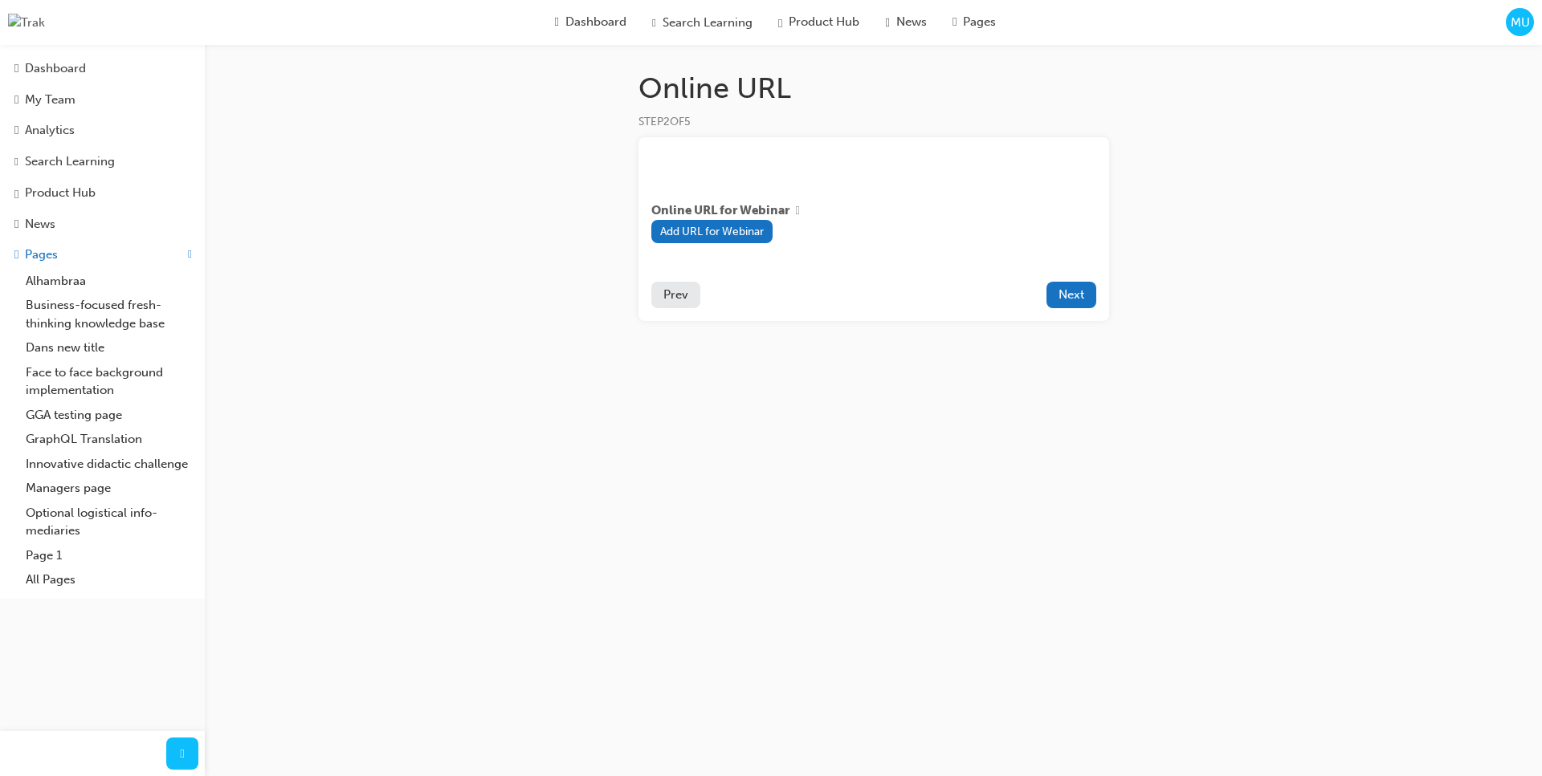
drag, startPoint x: 719, startPoint y: 166, endPoint x: 678, endPoint y: 165, distance: 41.0
click at [678, 165] on div at bounding box center [873, 159] width 445 height 19
click at [689, 165] on div at bounding box center [873, 159] width 445 height 19
drag, startPoint x: 689, startPoint y: 165, endPoint x: 767, endPoint y: 206, distance: 87.6
click at [690, 165] on div at bounding box center [873, 159] width 445 height 19
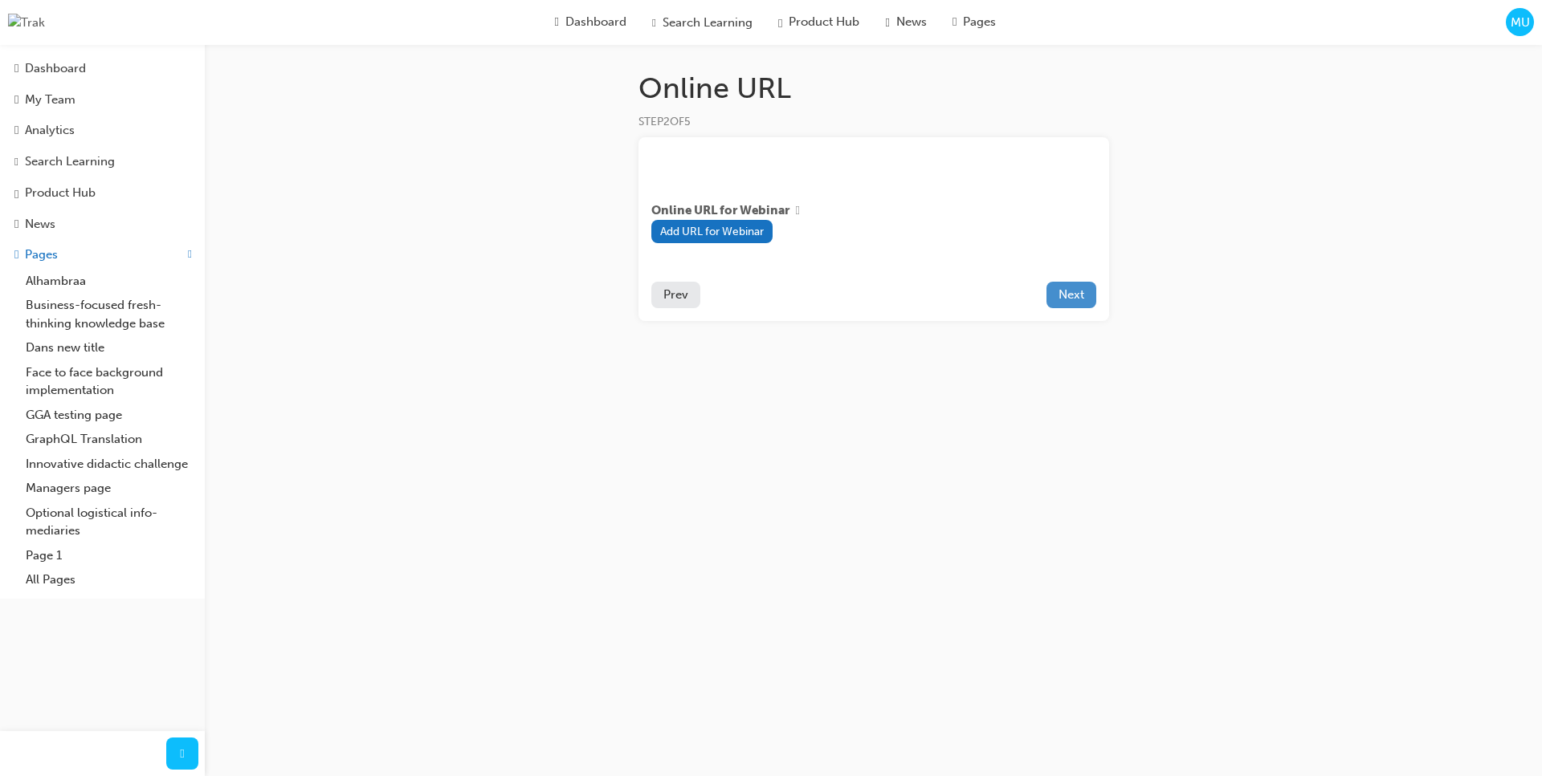
click at [1085, 301] on button "Next" at bounding box center [1071, 295] width 50 height 26
click at [677, 297] on span "Prev" at bounding box center [675, 294] width 25 height 14
